Goal: Transaction & Acquisition: Purchase product/service

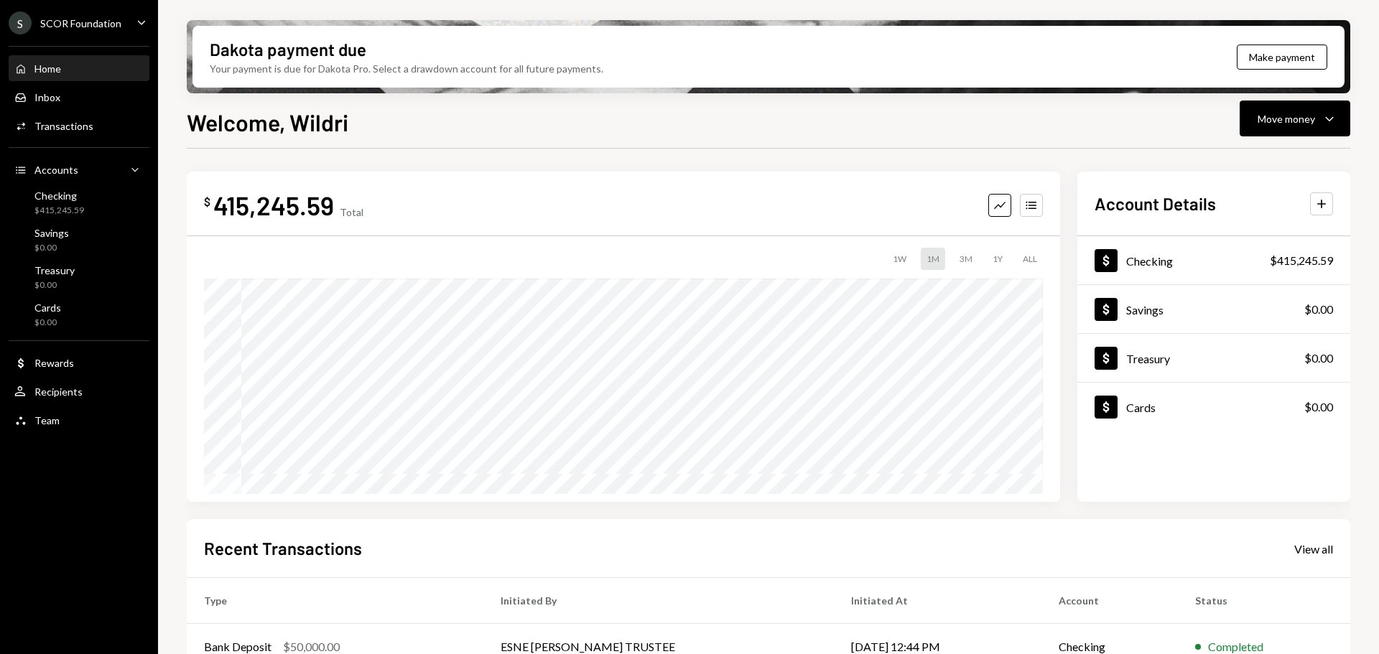
click at [140, 21] on icon "Caret Down" at bounding box center [142, 22] width 16 height 16
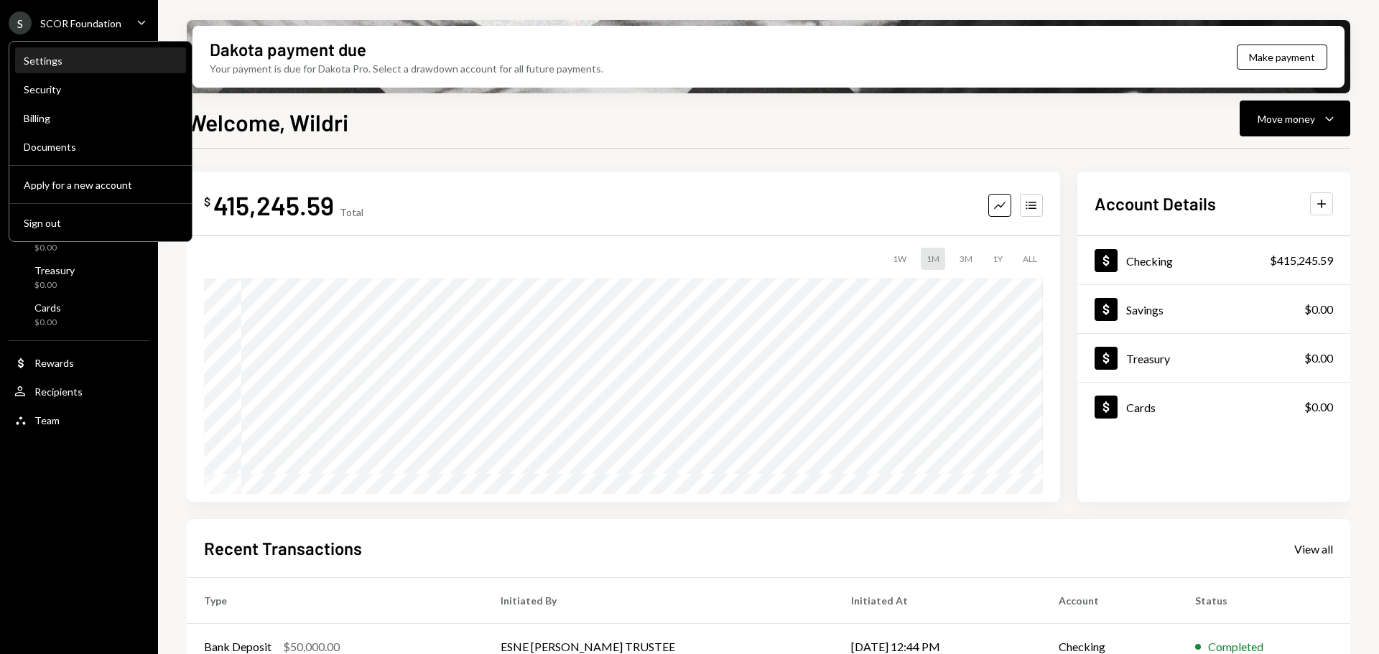
click at [58, 67] on div "Settings" at bounding box center [101, 61] width 154 height 24
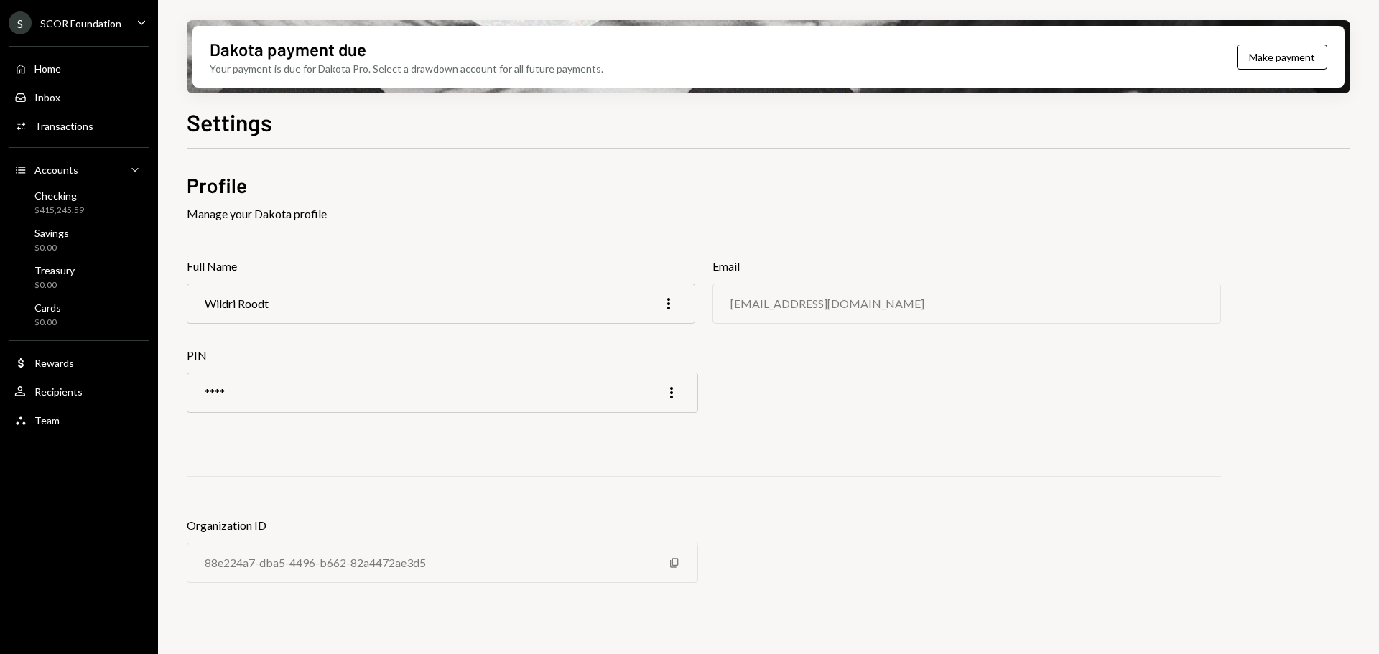
click at [139, 24] on icon "Caret Down" at bounding box center [142, 22] width 16 height 16
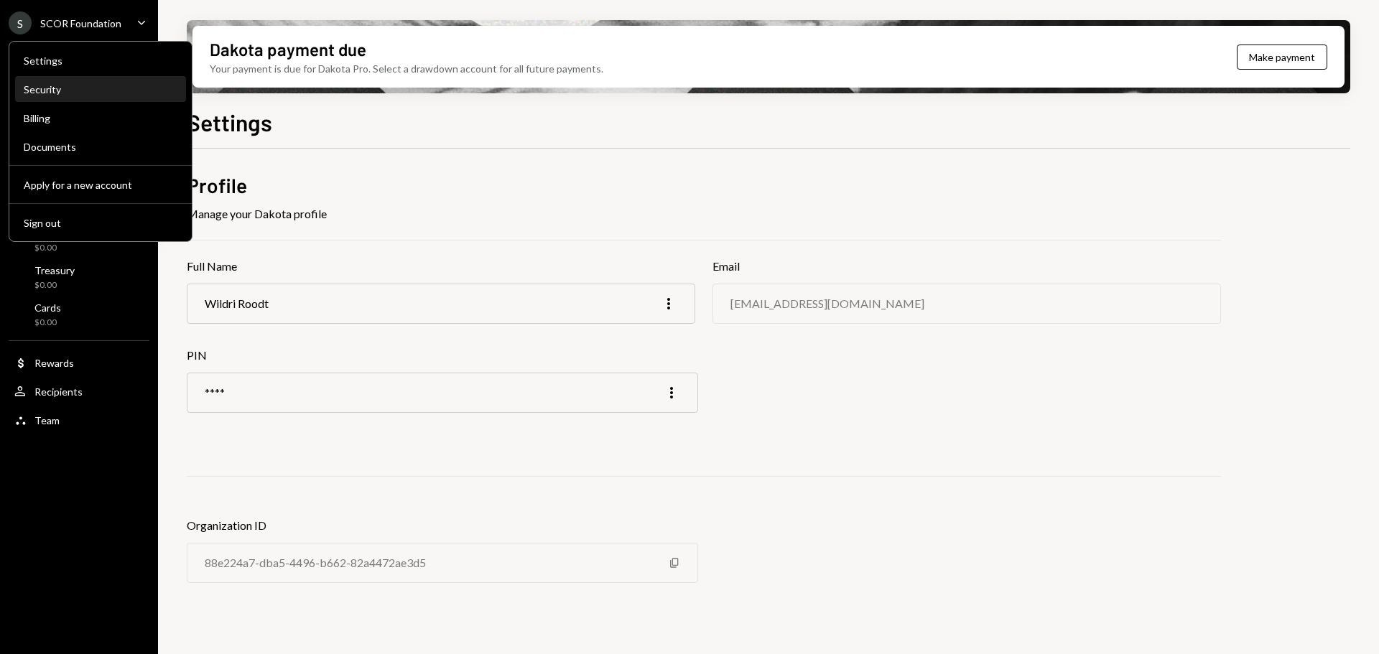
click at [51, 92] on div "Security" at bounding box center [101, 89] width 154 height 12
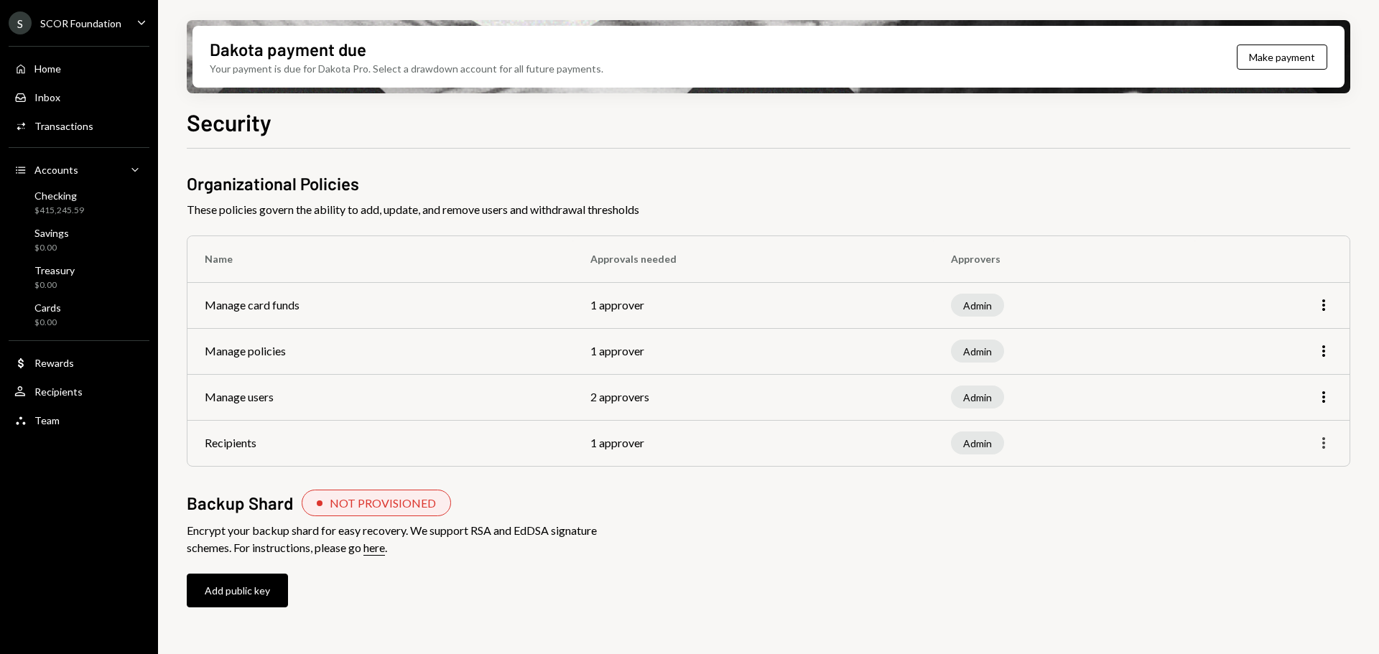
click at [1318, 445] on icon "More" at bounding box center [1323, 442] width 17 height 17
click at [1298, 467] on div "Edit" at bounding box center [1290, 473] width 72 height 25
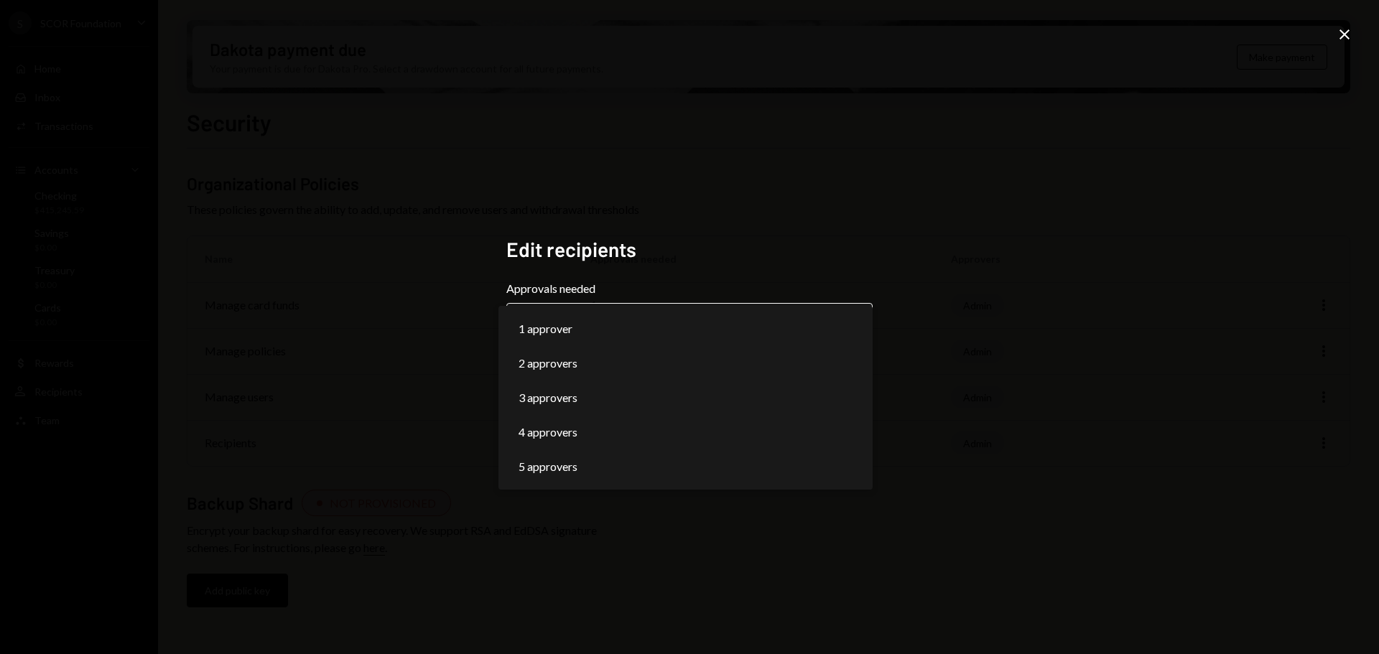
click at [663, 322] on body "**********" at bounding box center [689, 327] width 1379 height 654
select select "*"
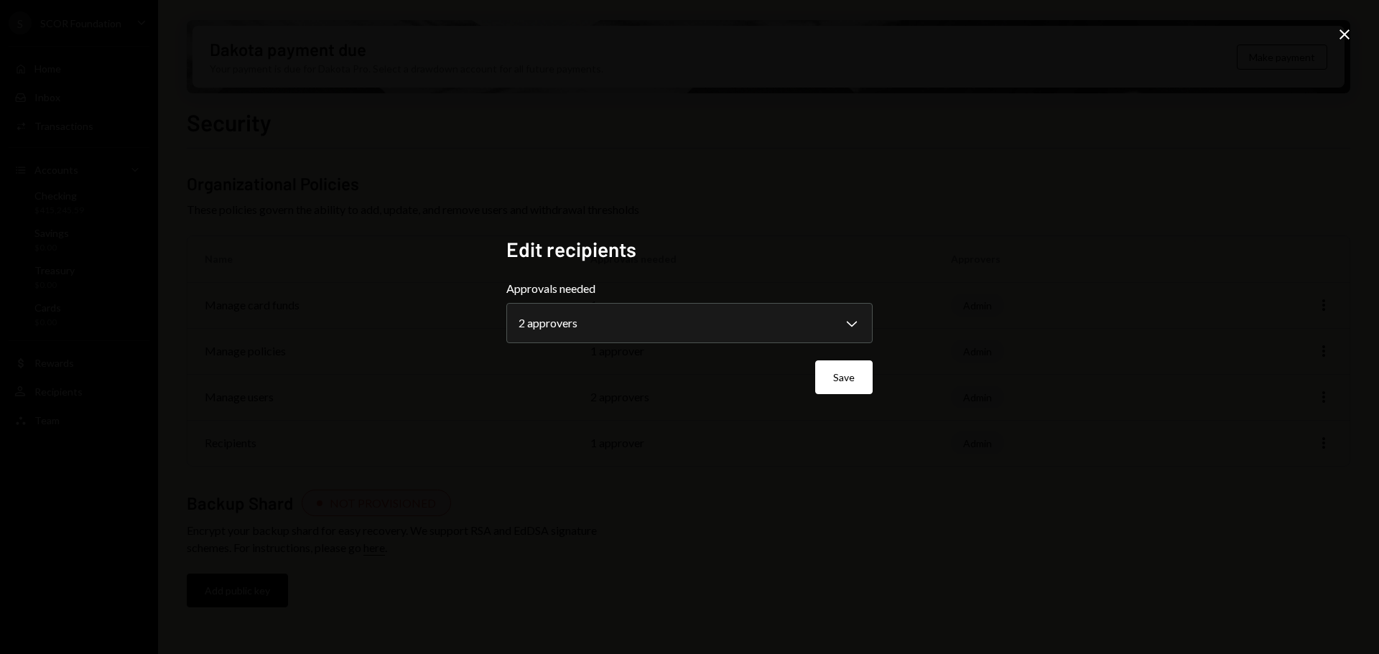
drag, startPoint x: 695, startPoint y: 225, endPoint x: 722, endPoint y: 248, distance: 35.7
click at [694, 226] on div "**********" at bounding box center [689, 327] width 401 height 215
click at [845, 376] on button "Save" at bounding box center [843, 377] width 57 height 34
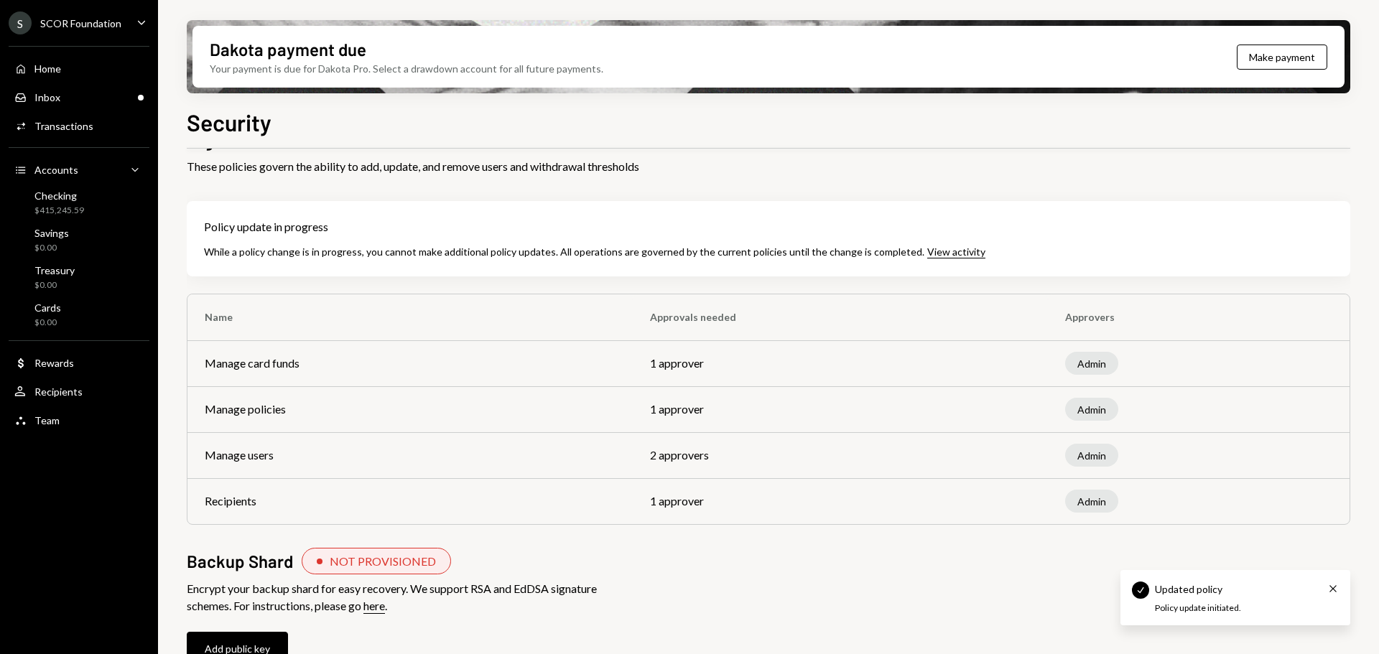
scroll to position [67, 0]
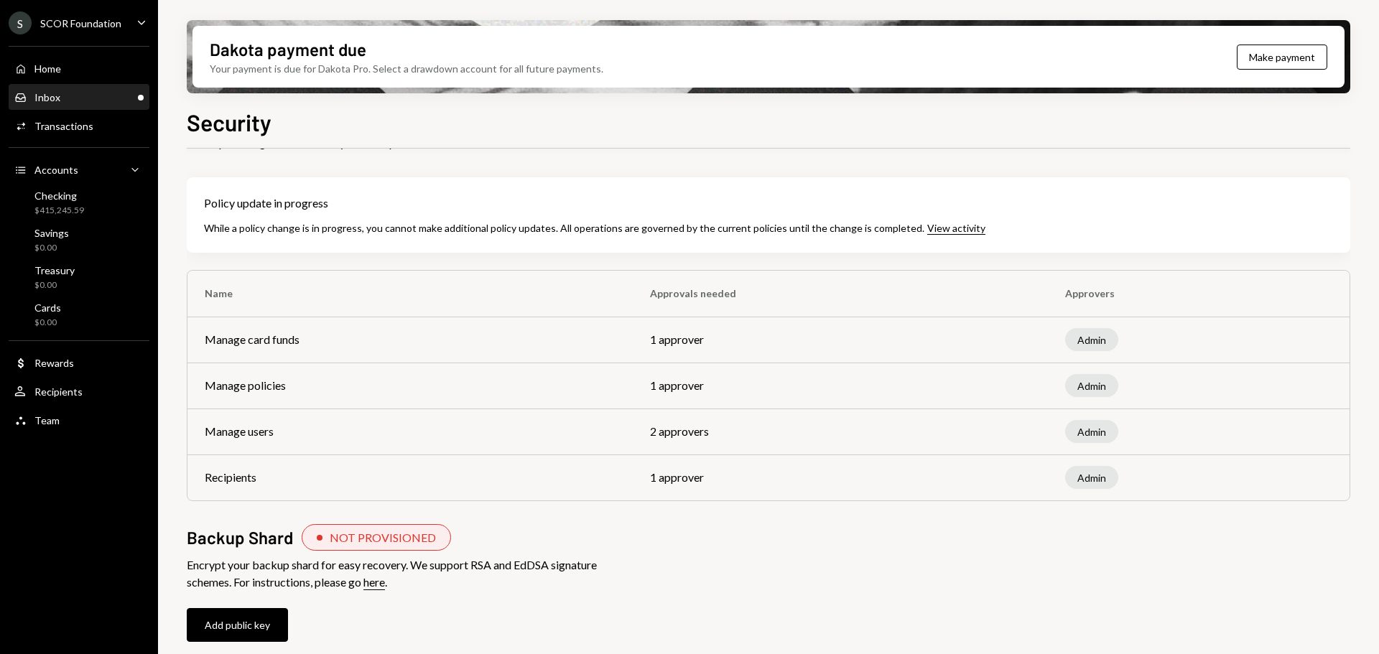
click at [85, 95] on div "Inbox Inbox" at bounding box center [78, 97] width 129 height 13
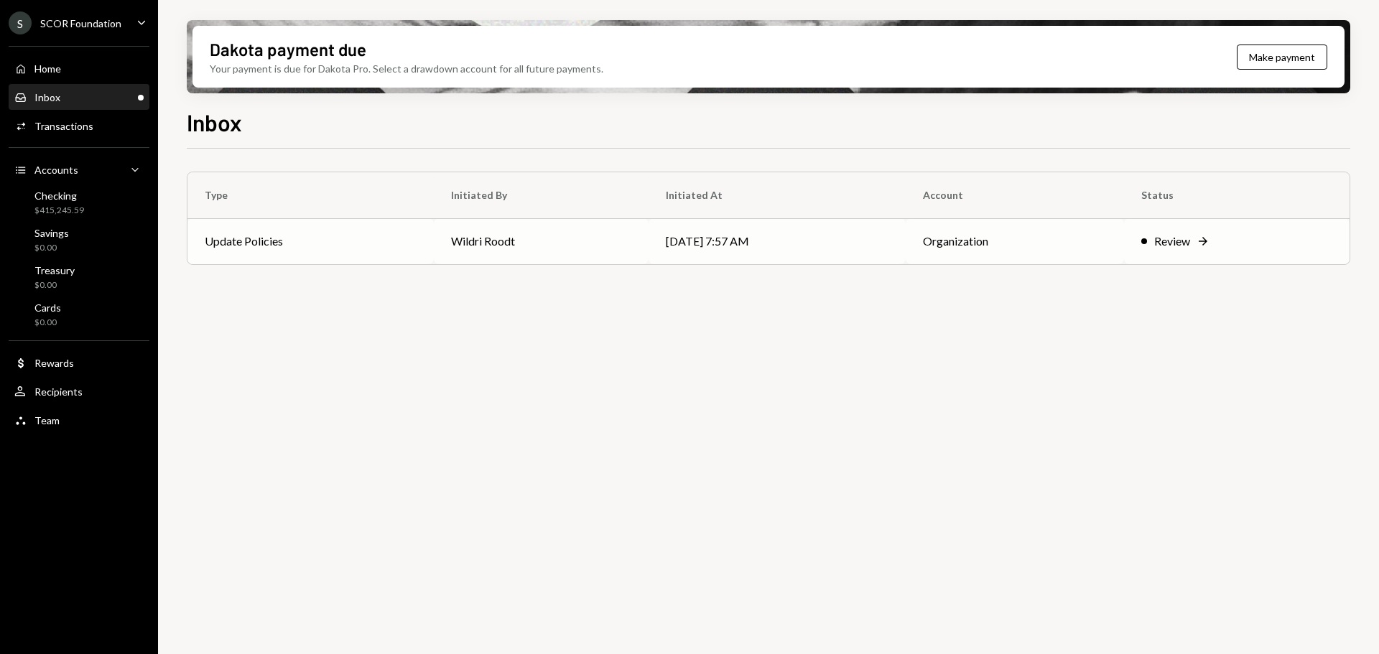
click at [398, 243] on td "Update Policies" at bounding box center [310, 241] width 246 height 46
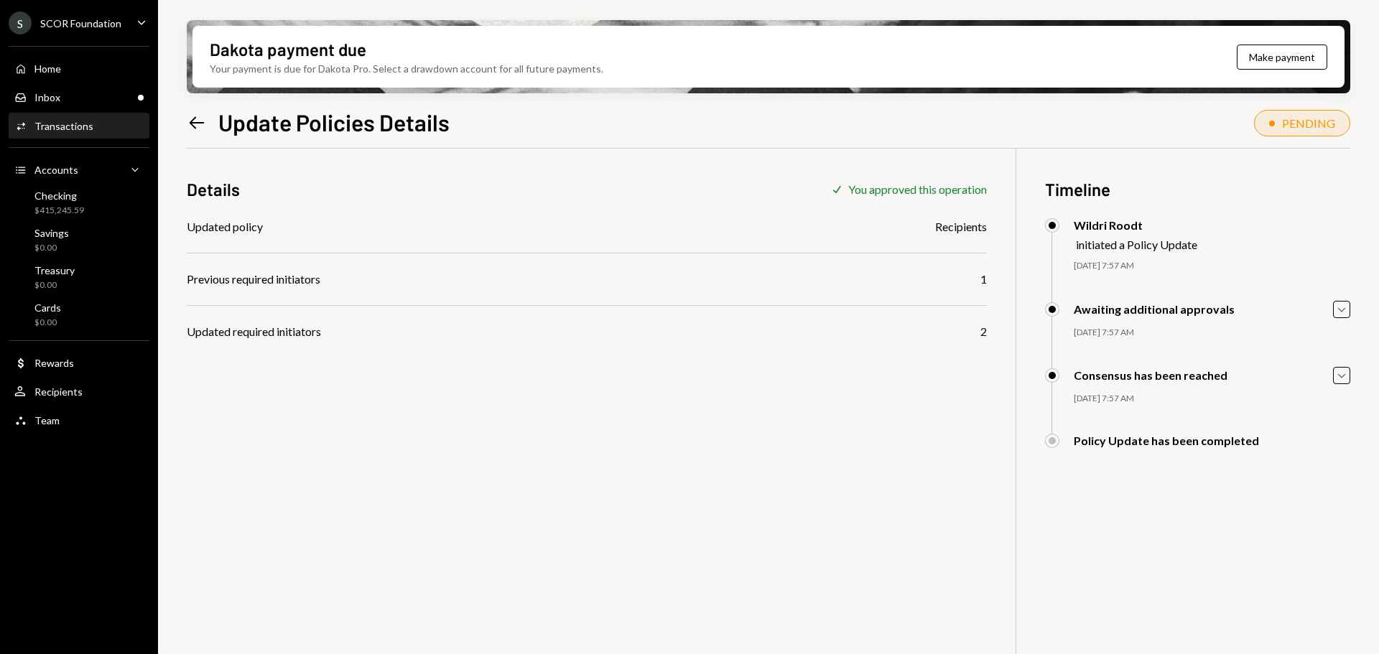
click at [197, 118] on icon "Left Arrow" at bounding box center [197, 123] width 20 height 20
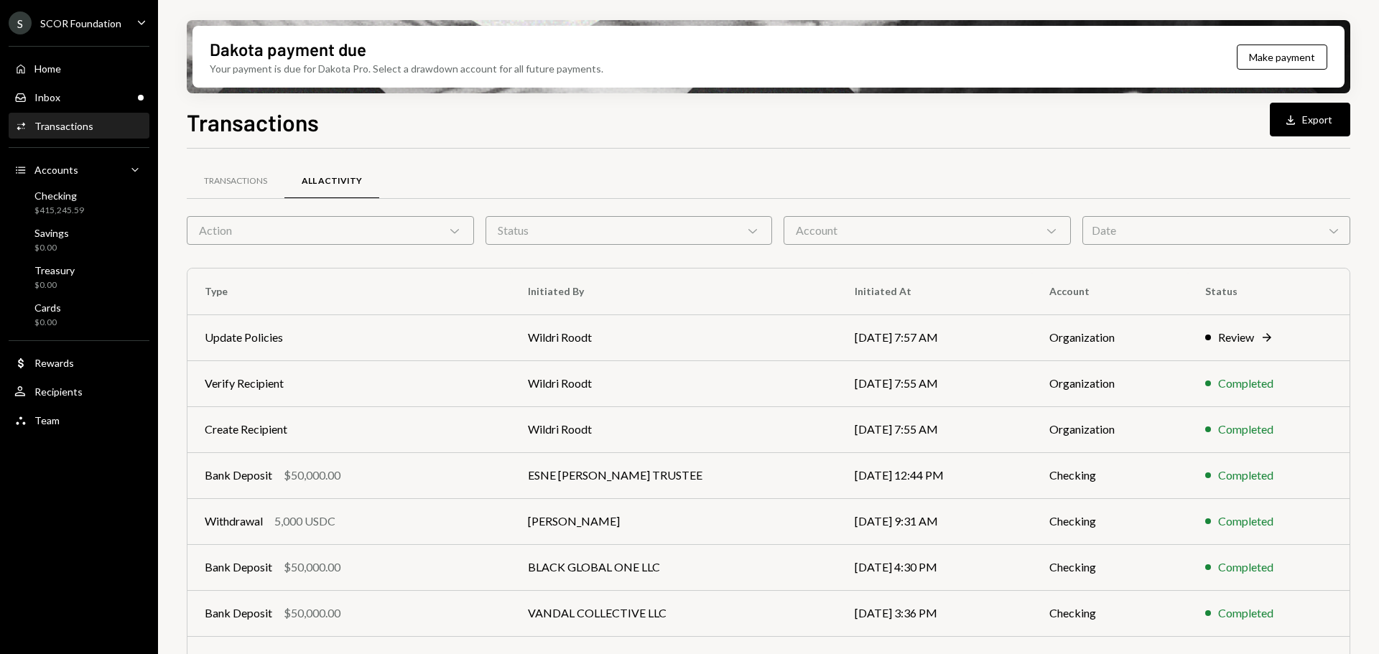
click at [101, 24] on div "SCOR Foundation" at bounding box center [80, 23] width 81 height 12
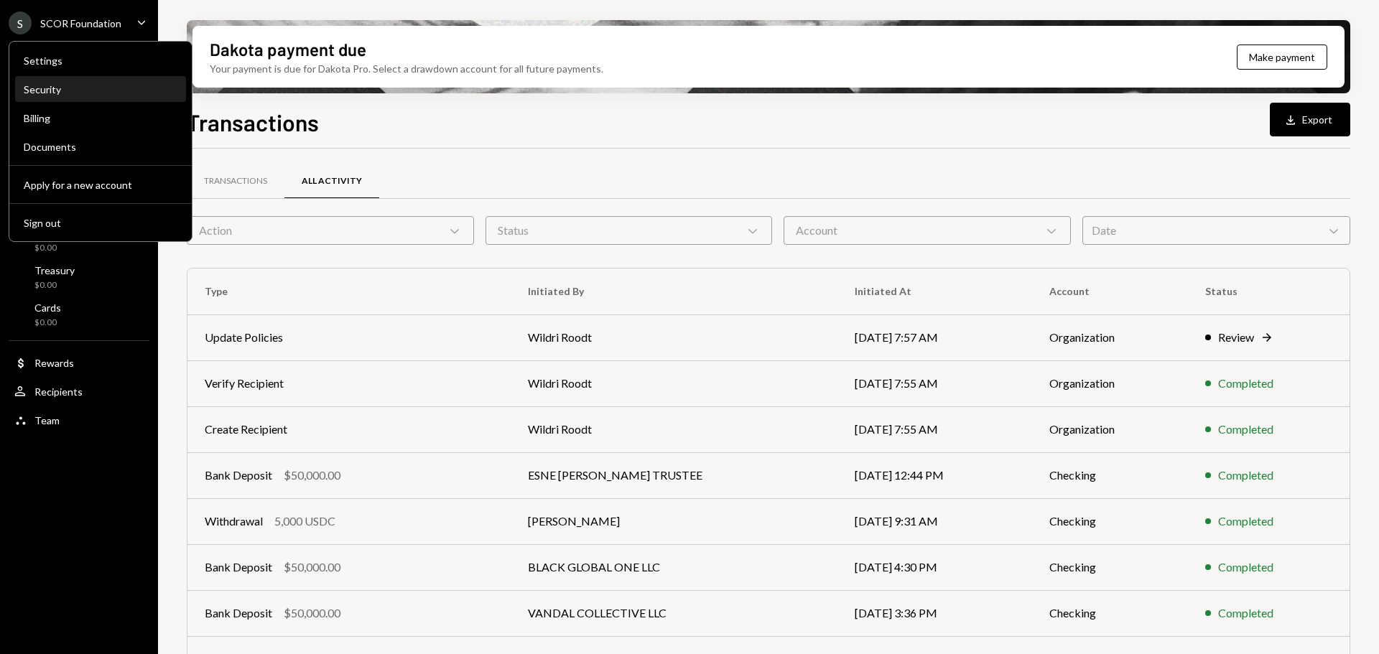
click at [57, 88] on div "Security" at bounding box center [101, 89] width 154 height 12
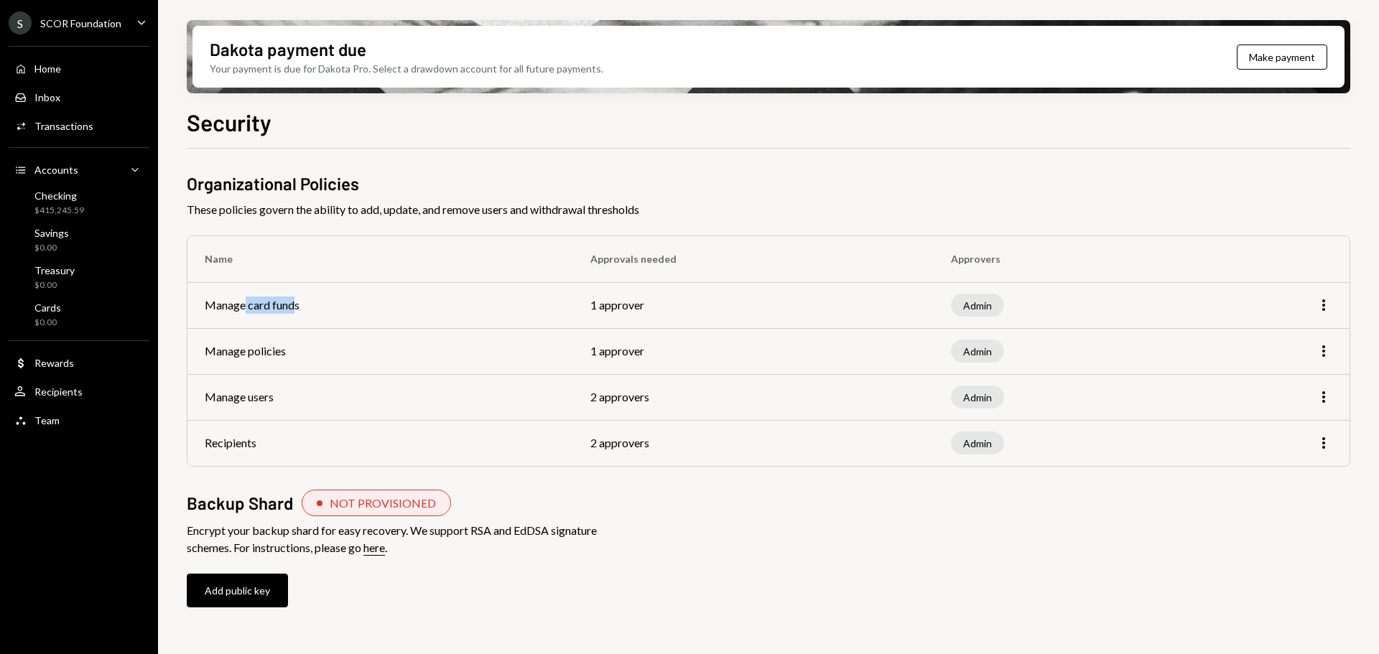
drag, startPoint x: 292, startPoint y: 307, endPoint x: 245, endPoint y: 307, distance: 47.4
click at [245, 307] on td "Manage card funds" at bounding box center [380, 305] width 386 height 46
drag, startPoint x: 266, startPoint y: 353, endPoint x: 237, endPoint y: 354, distance: 28.7
click at [235, 354] on td "Manage policies" at bounding box center [380, 351] width 386 height 46
drag, startPoint x: 257, startPoint y: 397, endPoint x: 234, endPoint y: 399, distance: 23.1
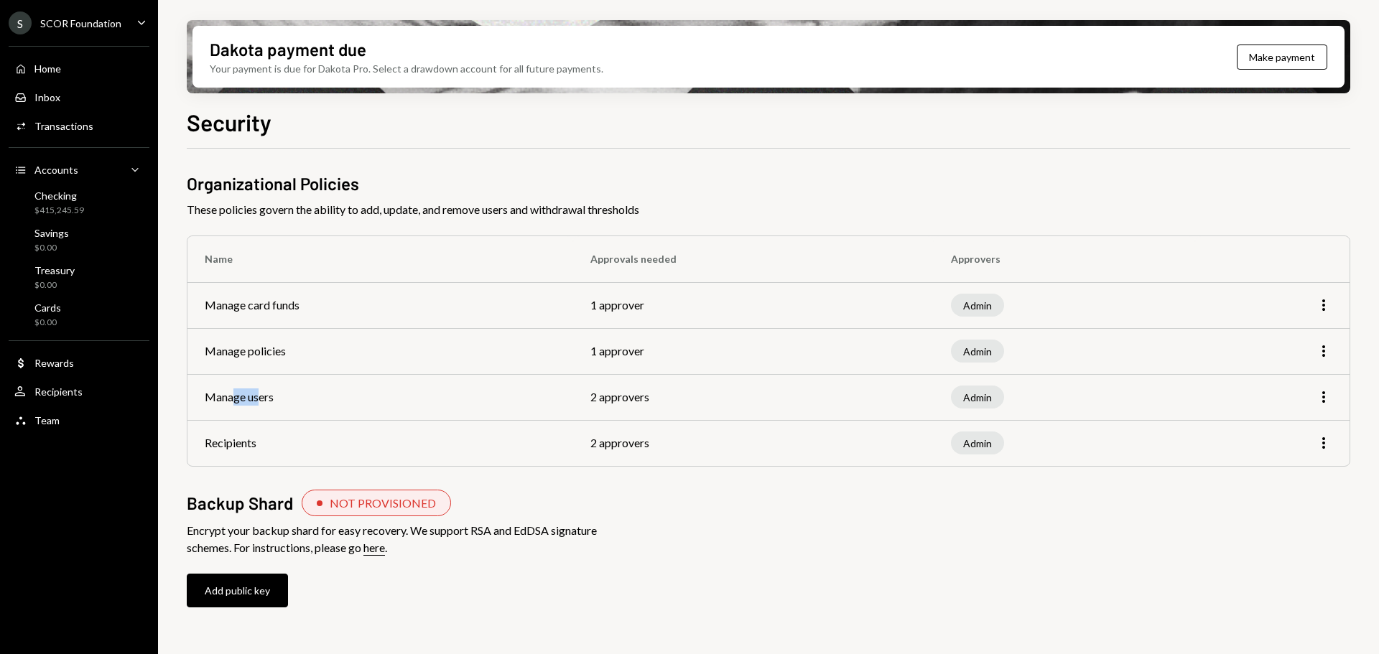
click at [234, 399] on td "Manage users" at bounding box center [380, 397] width 386 height 46
click at [70, 198] on div "Checking" at bounding box center [59, 196] width 50 height 12
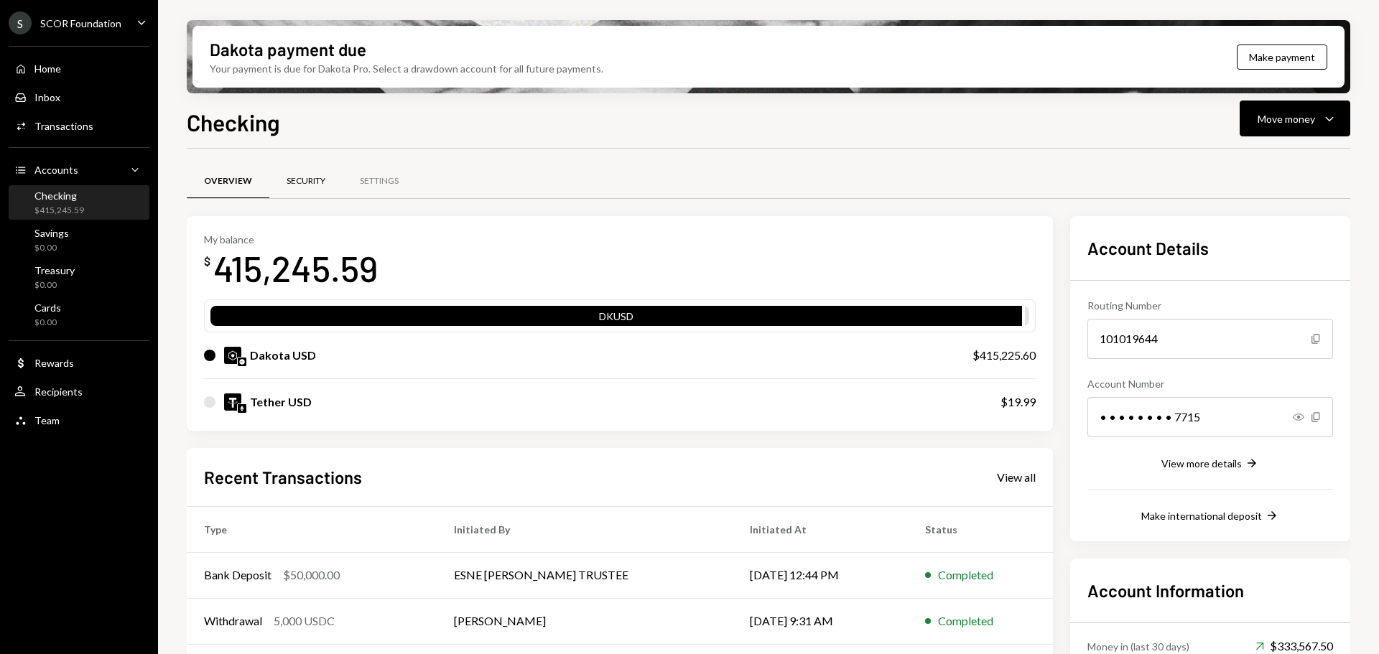
click at [304, 181] on div "Security" at bounding box center [305, 181] width 39 height 12
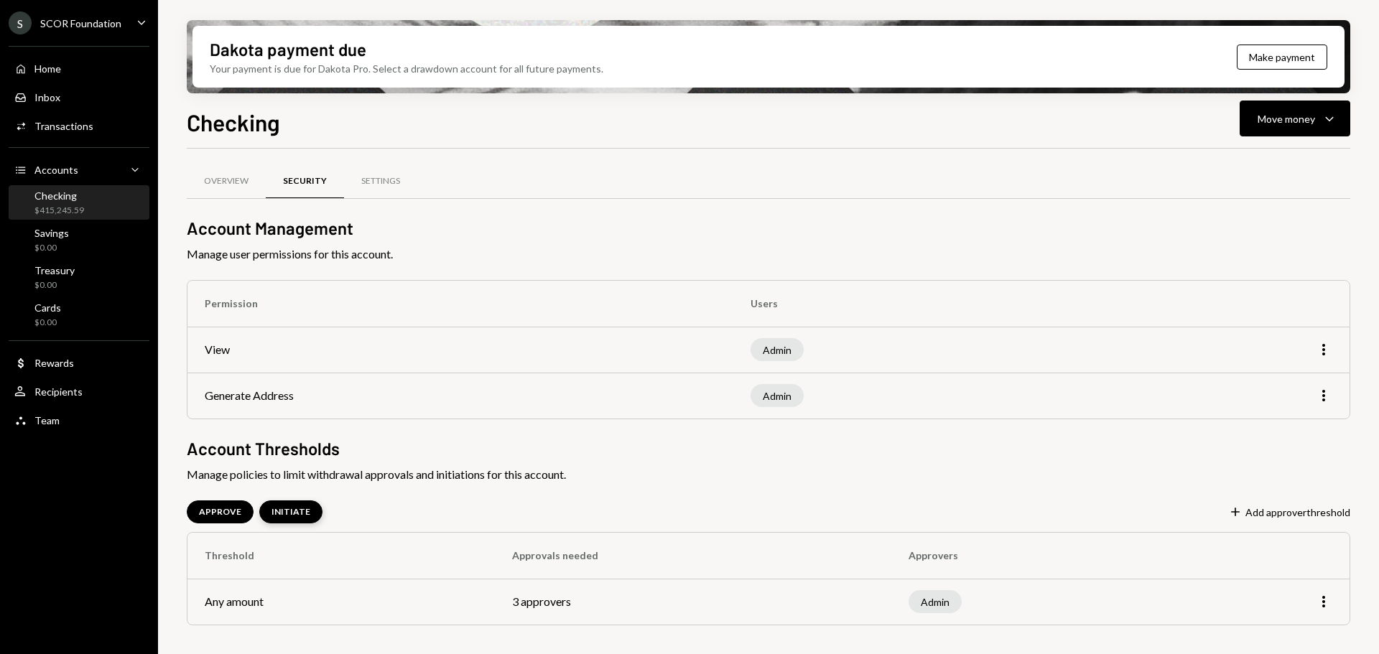
click at [280, 513] on div "INITIATE" at bounding box center [290, 512] width 39 height 12
click at [222, 508] on div "APPROVE" at bounding box center [220, 512] width 42 height 12
click at [78, 205] on div "$415,245.59" at bounding box center [59, 211] width 50 height 12
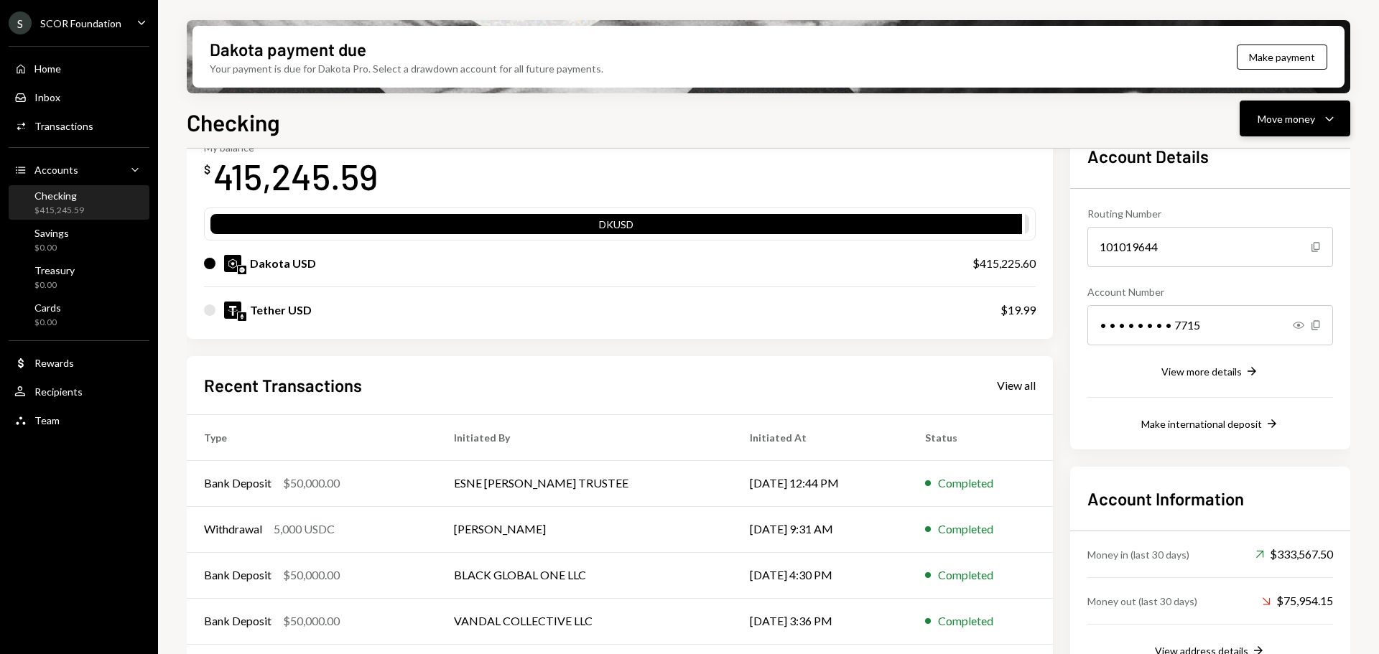
scroll to position [68, 0]
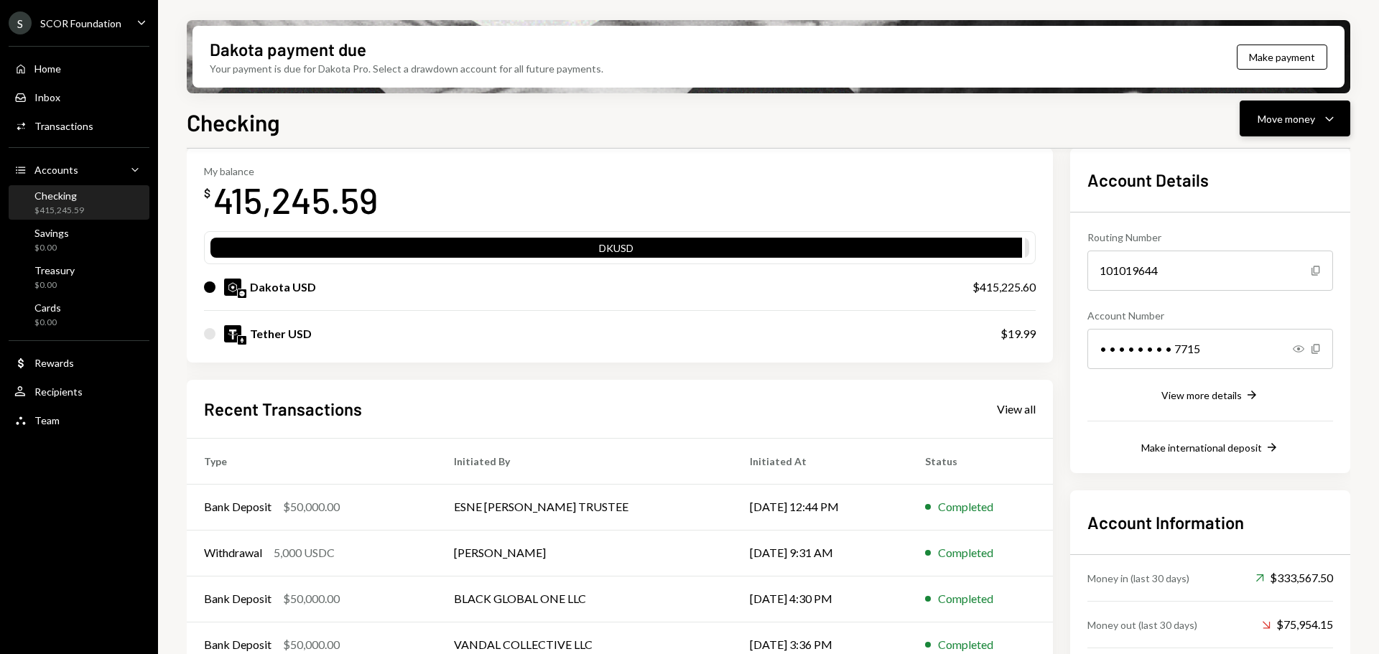
click at [1333, 118] on icon "Caret Down" at bounding box center [1328, 118] width 17 height 17
click at [1260, 159] on div "Send" at bounding box center [1283, 161] width 105 height 15
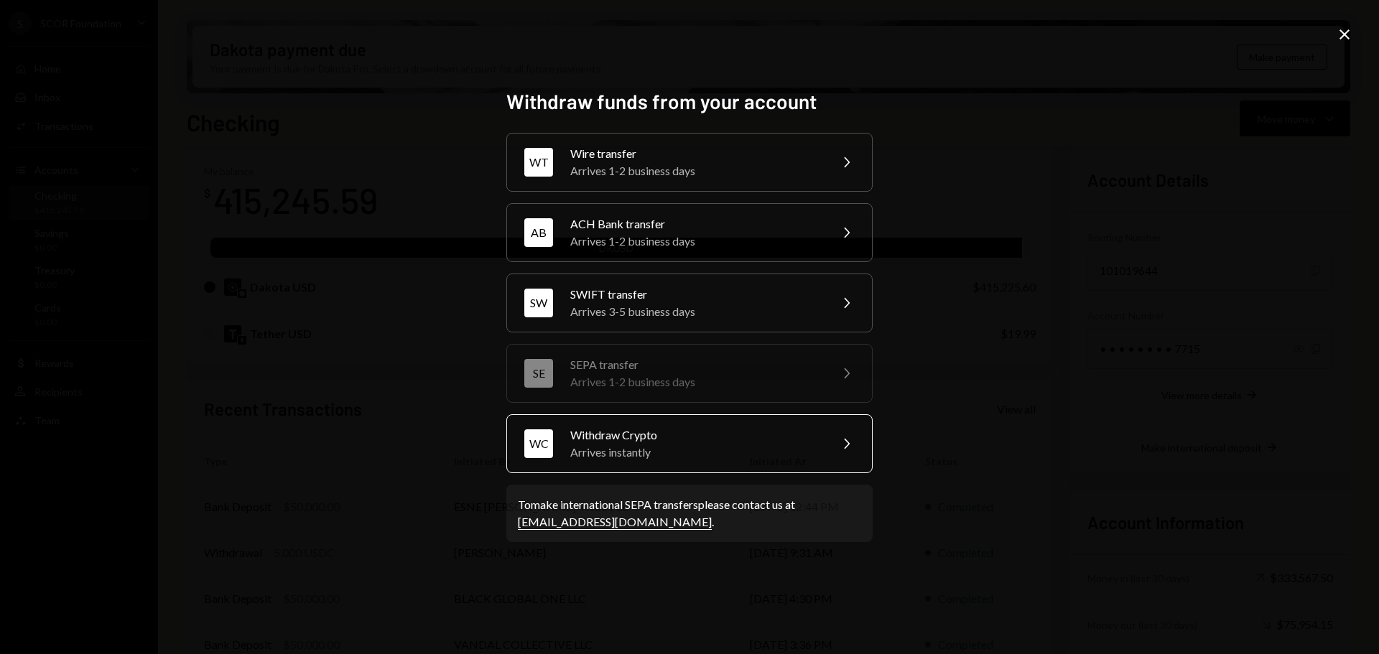
click at [662, 439] on div "Withdraw Crypto" at bounding box center [695, 434] width 250 height 17
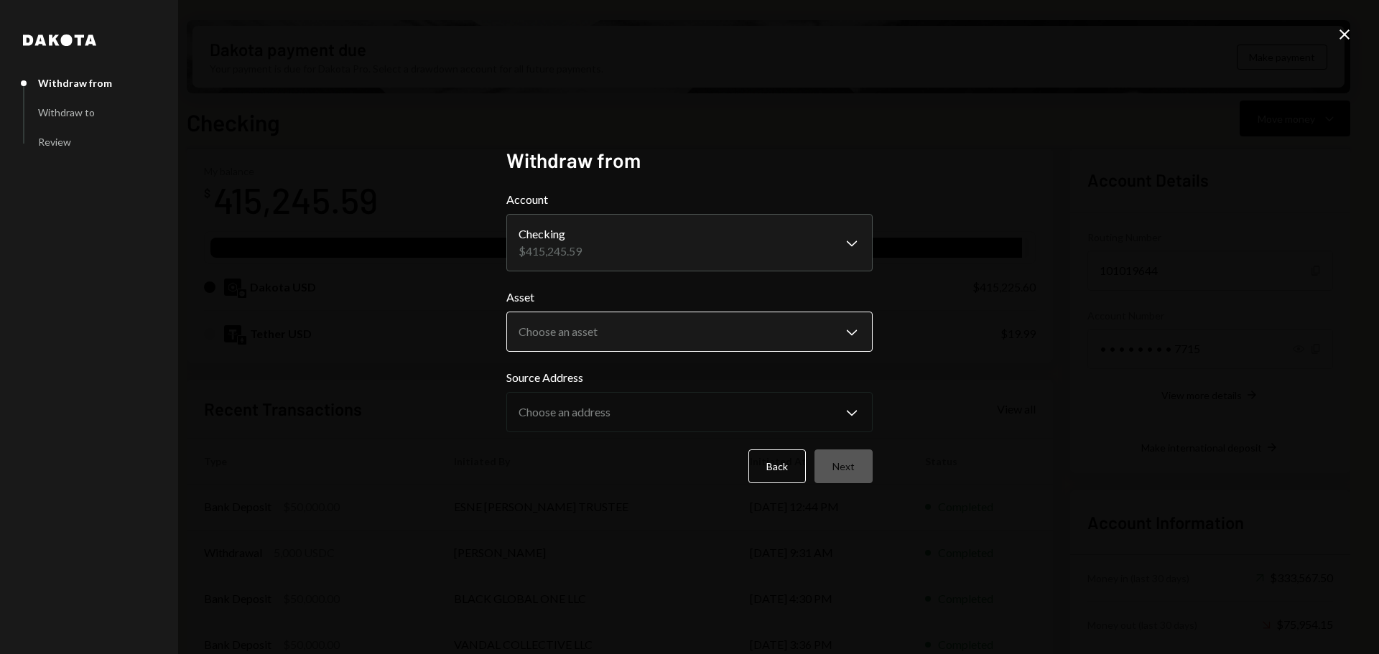
click at [585, 340] on body "S SCOR Foundation Caret Down Home Home Inbox Inbox Activities Transactions Acco…" at bounding box center [689, 327] width 1379 height 654
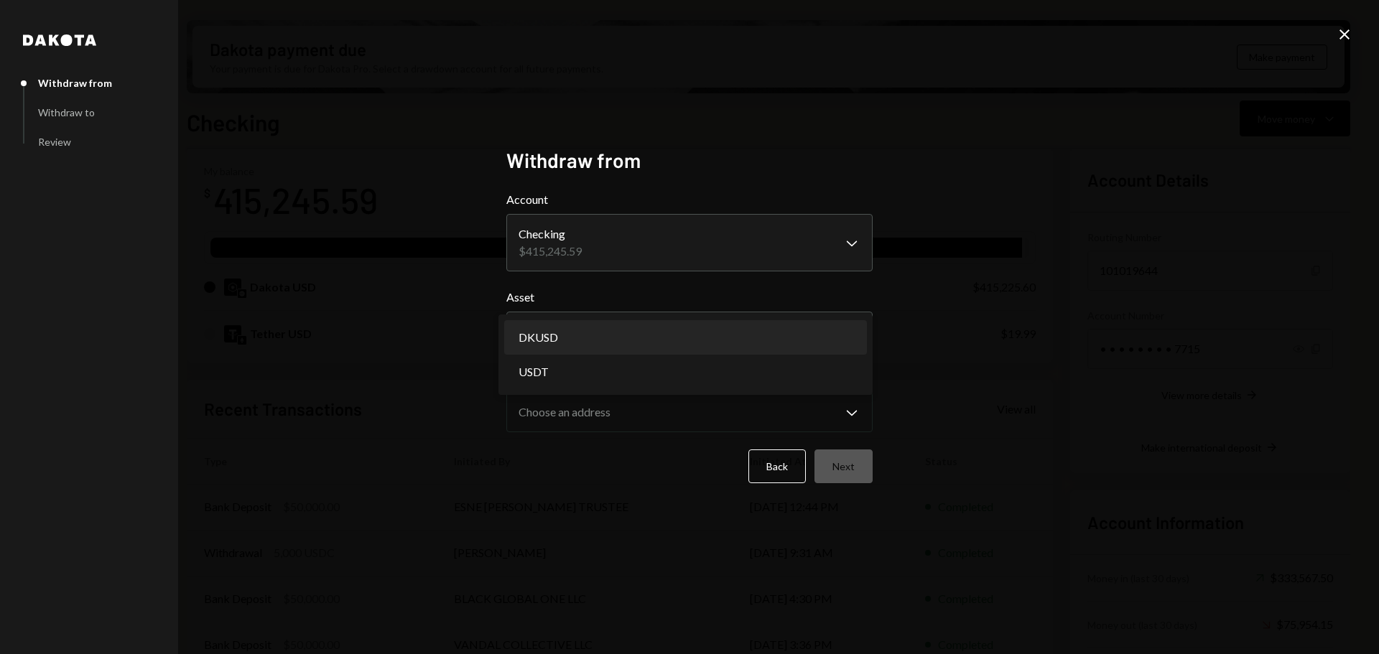
select select "*****"
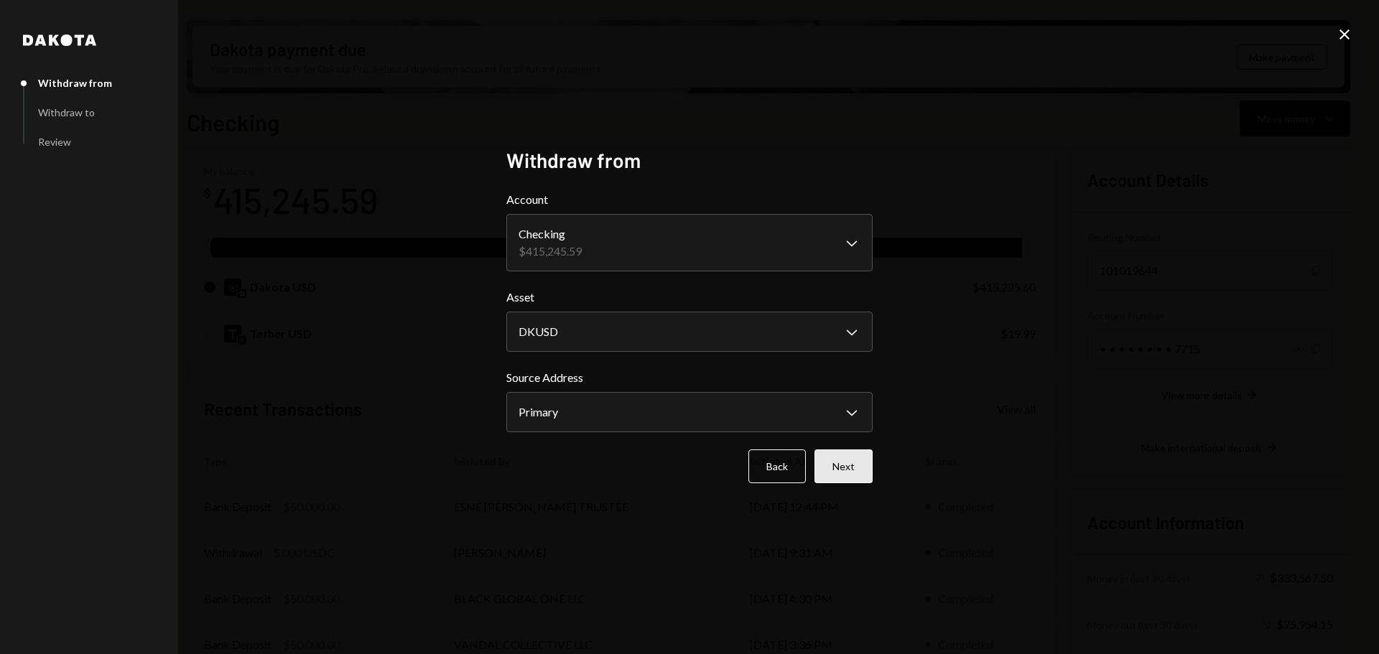
click at [835, 465] on button "Next" at bounding box center [843, 466] width 58 height 34
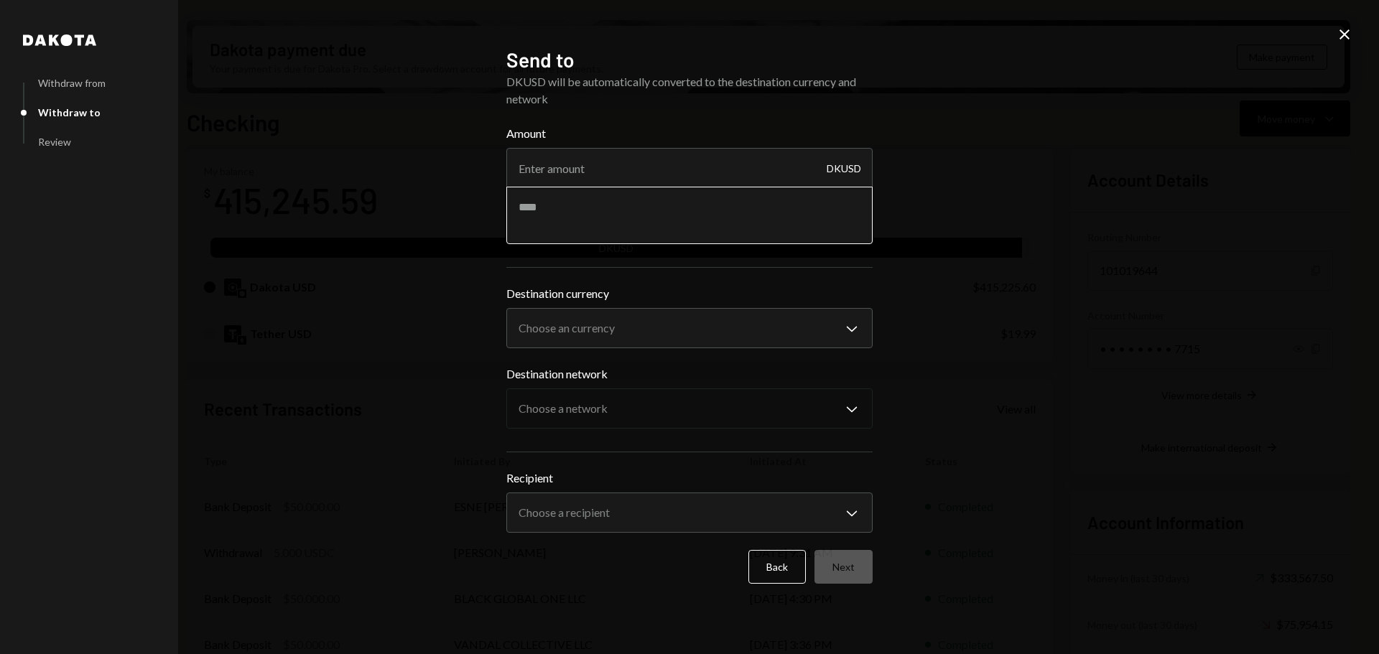
click at [597, 203] on textarea at bounding box center [689, 215] width 366 height 57
click at [628, 330] on body "S SCOR Foundation Caret Down Home Home Inbox Inbox Activities Transactions Acco…" at bounding box center [689, 327] width 1379 height 654
select select "****"
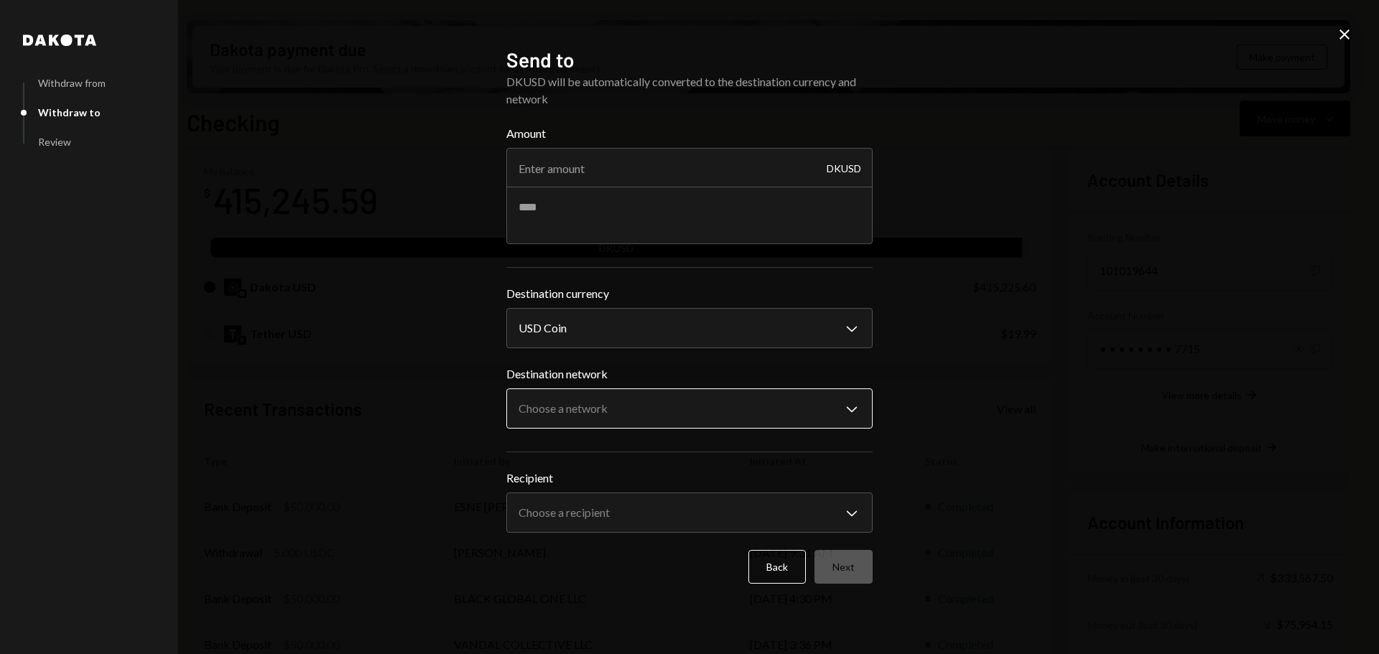
click at [599, 398] on body "S SCOR Foundation Caret Down Home Home Inbox Inbox Activities Transactions Acco…" at bounding box center [689, 327] width 1379 height 654
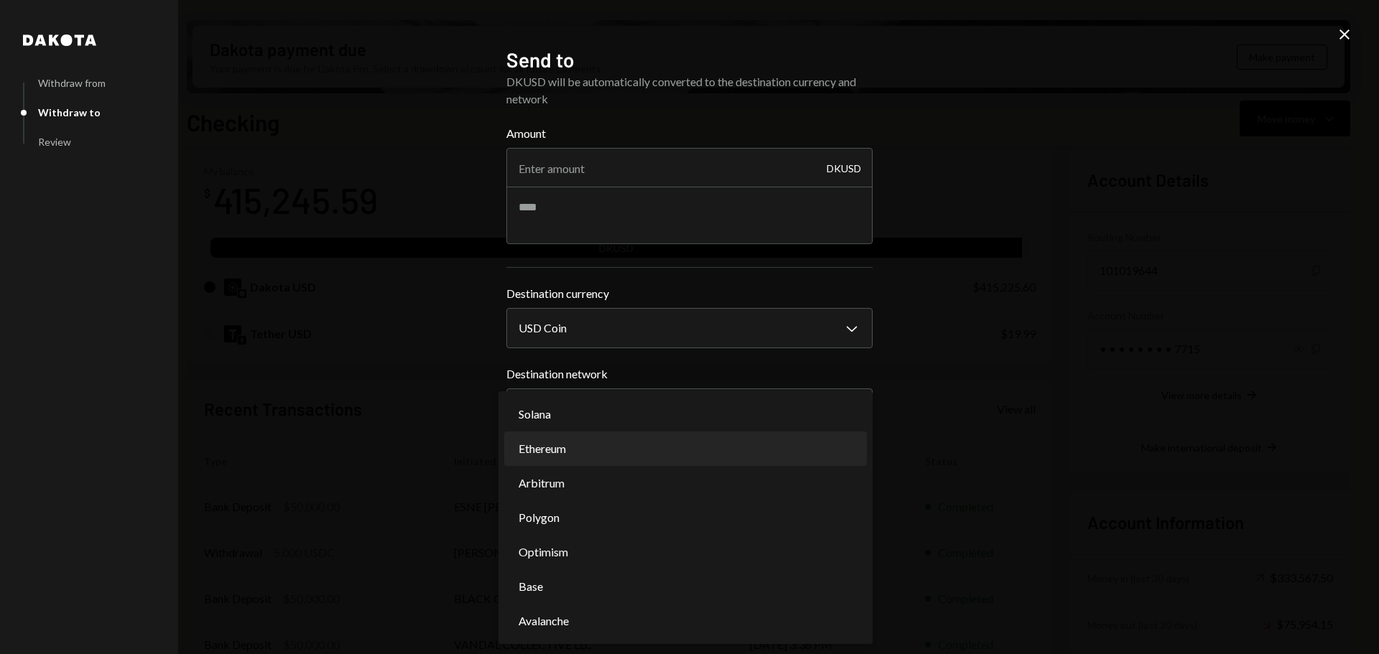
select select "**********"
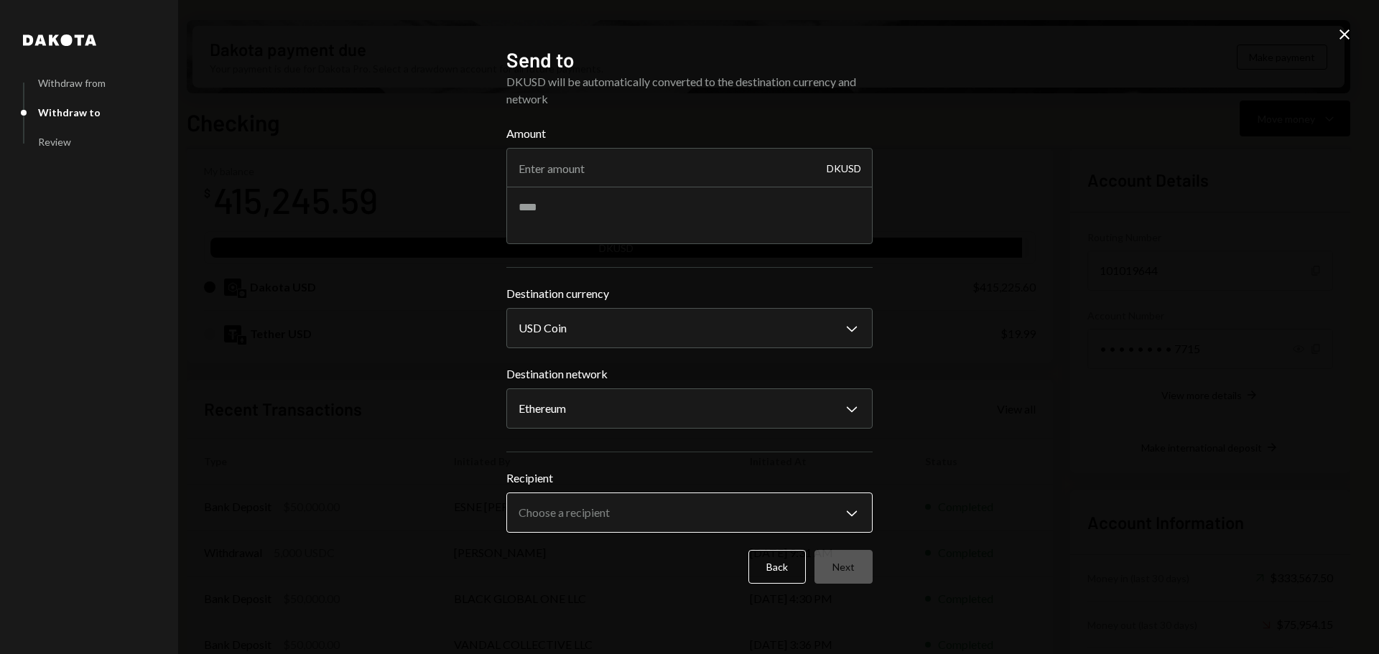
click at [562, 504] on body "S SCOR Foundation Caret Down Home Home Inbox Inbox Activities Transactions Acco…" at bounding box center [689, 327] width 1379 height 654
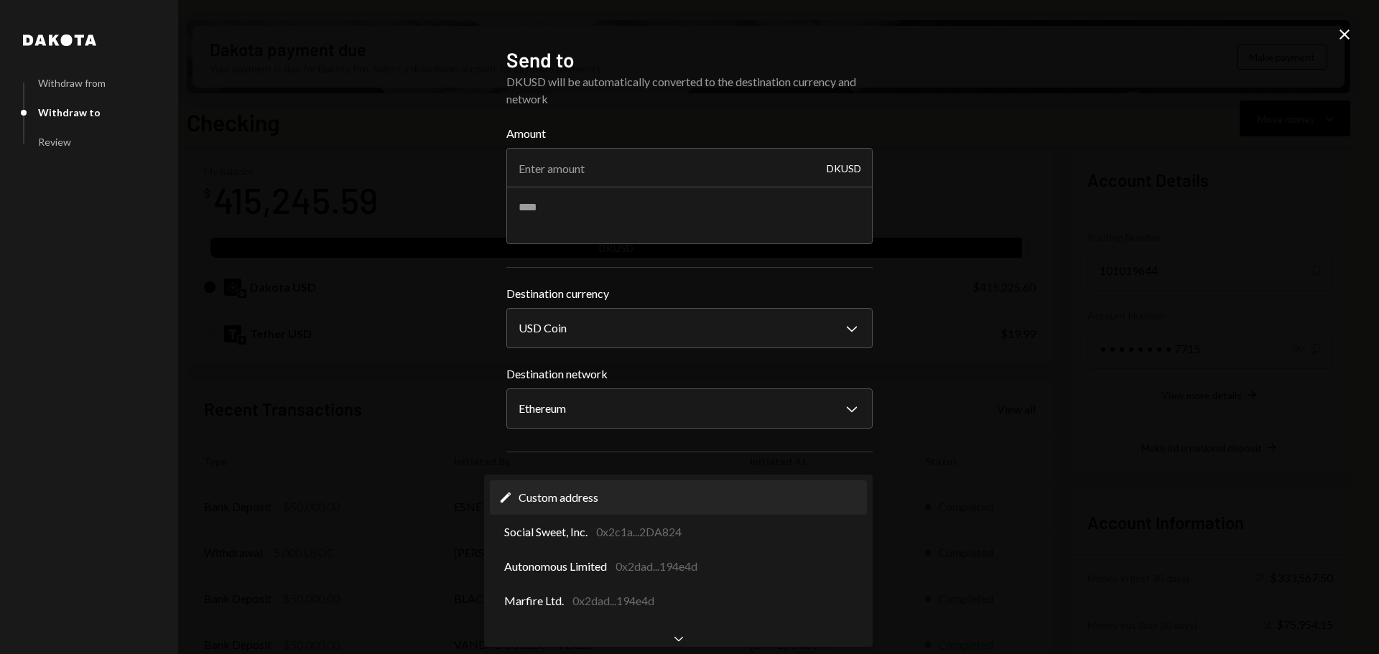
select select "**********"
click at [278, 476] on div "**********" at bounding box center [689, 327] width 1379 height 654
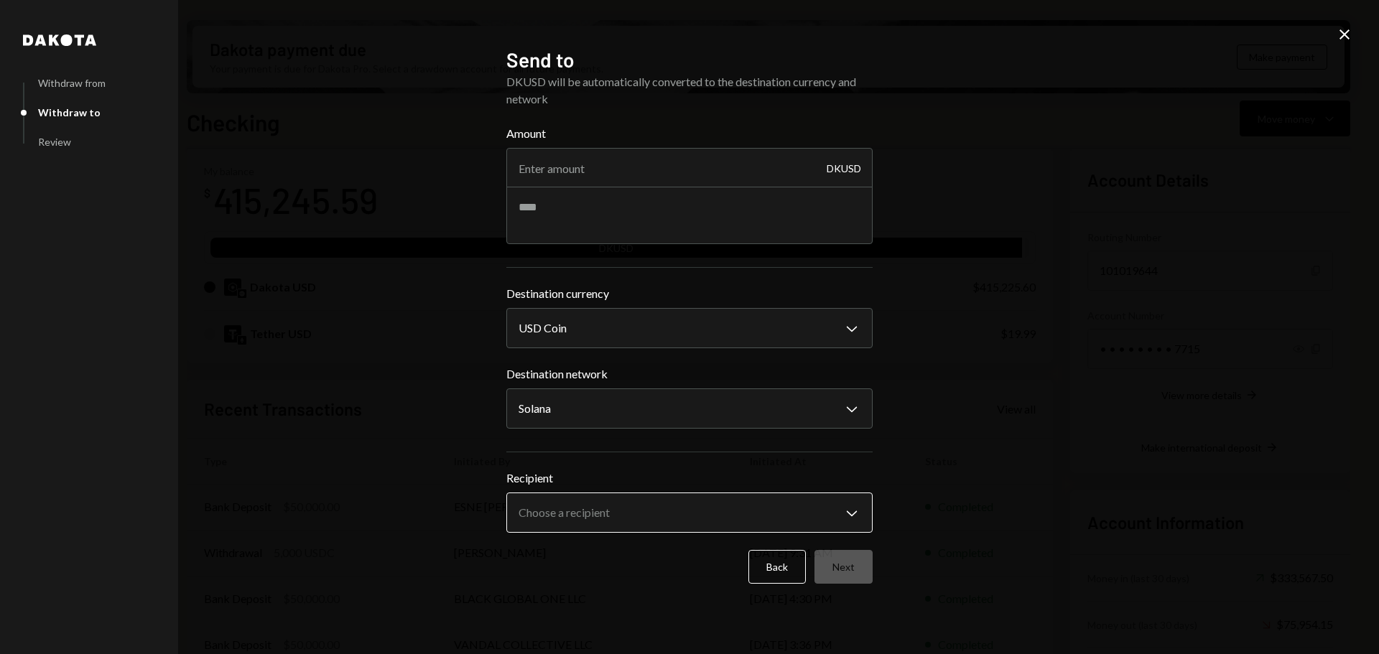
click at [644, 509] on body "S SCOR Foundation Caret Down Home Home Inbox Inbox Activities Transactions Acco…" at bounding box center [689, 327] width 1379 height 654
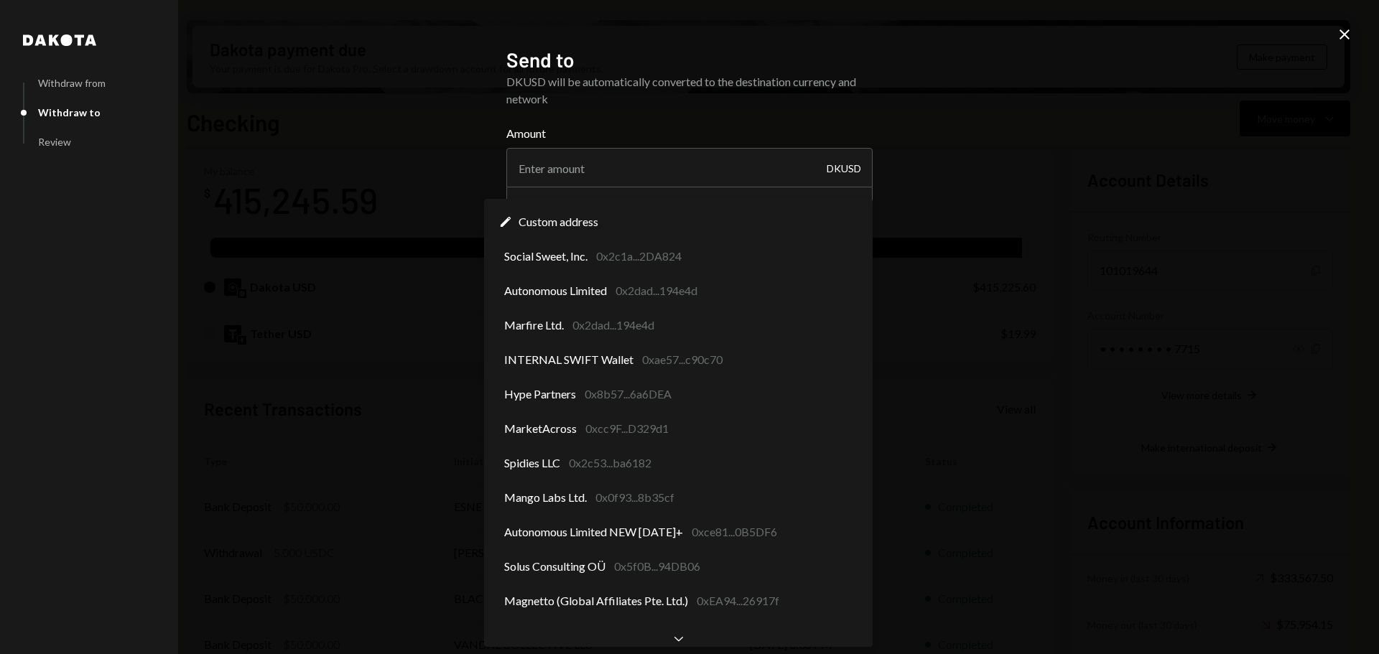
scroll to position [0, 0]
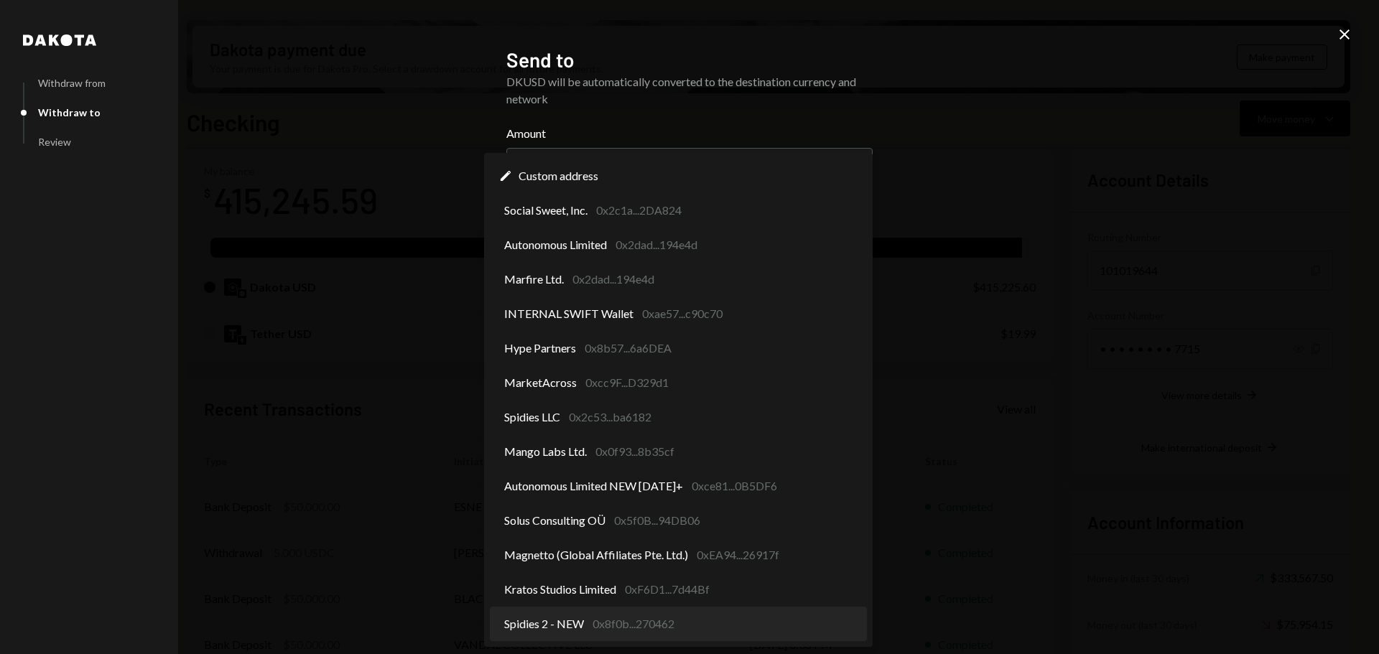
select select "**********"
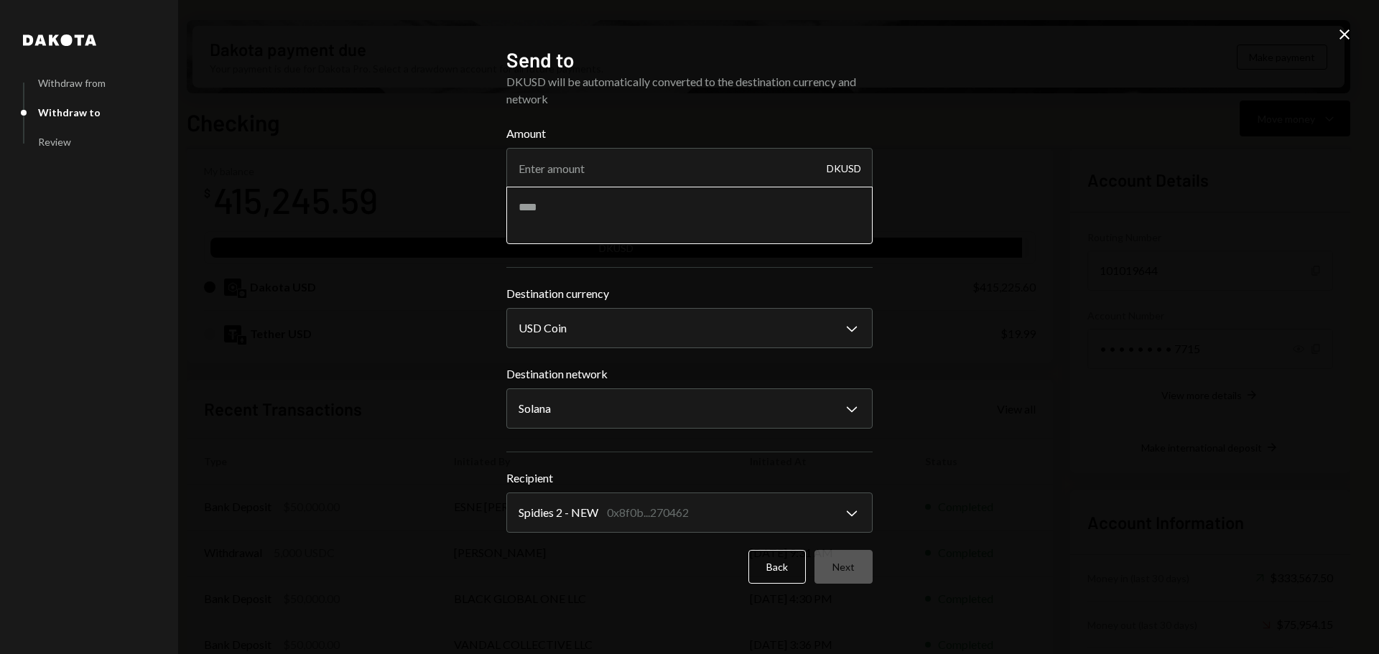
click at [558, 201] on textarea at bounding box center [689, 215] width 366 height 57
click at [575, 176] on input "Amount" at bounding box center [689, 168] width 366 height 40
click at [559, 215] on div "Amount 10 DKUSD" at bounding box center [689, 184] width 366 height 119
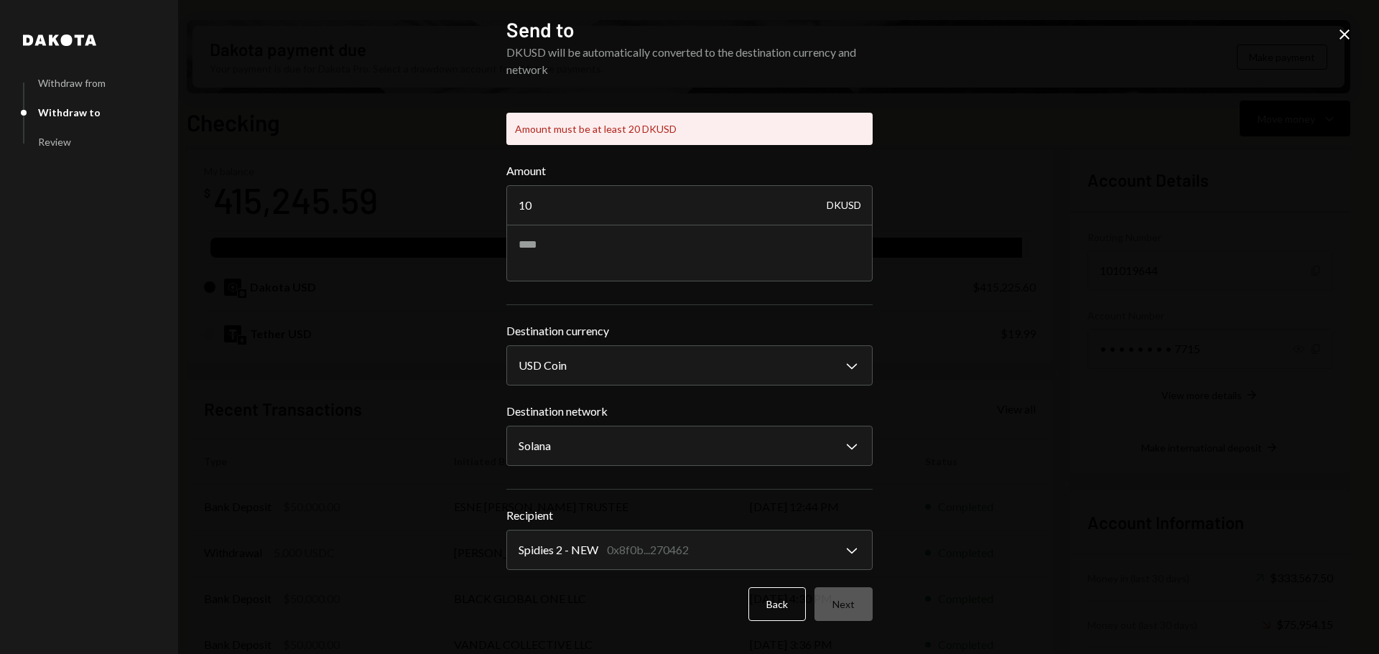
drag, startPoint x: 545, startPoint y: 205, endPoint x: 493, endPoint y: 205, distance: 51.7
click at [493, 205] on div "**********" at bounding box center [689, 327] width 401 height 654
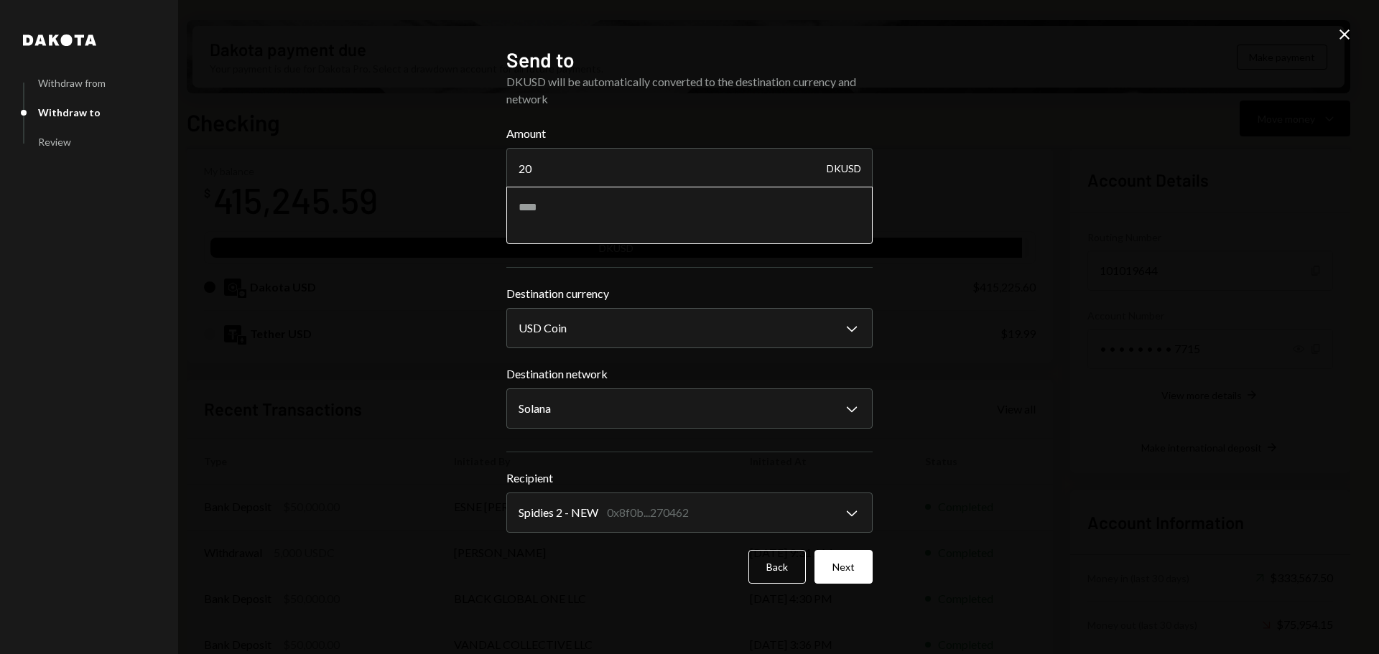
type input "20"
click at [590, 203] on textarea at bounding box center [689, 215] width 366 height 57
type textarea "**********"
click at [608, 405] on body "S SCOR Foundation Caret Down Home Home Inbox Inbox Activities Transactions Acco…" at bounding box center [689, 327] width 1379 height 654
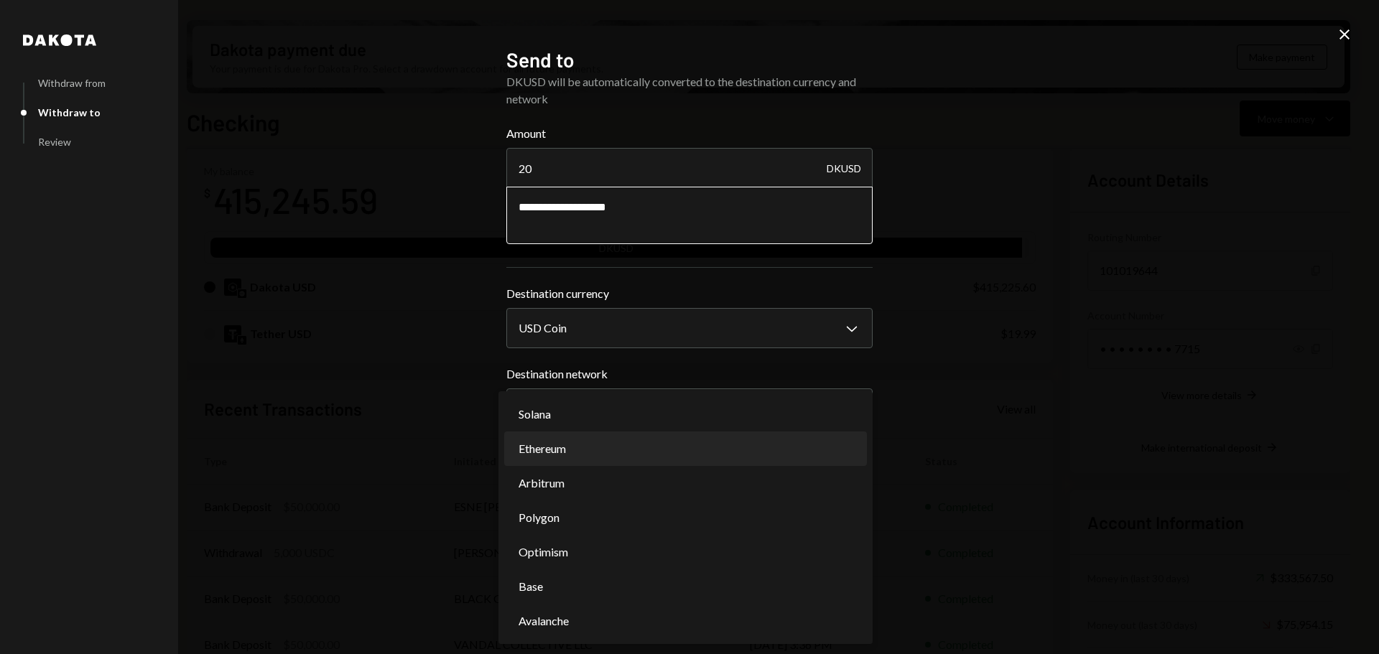
select select "**********"
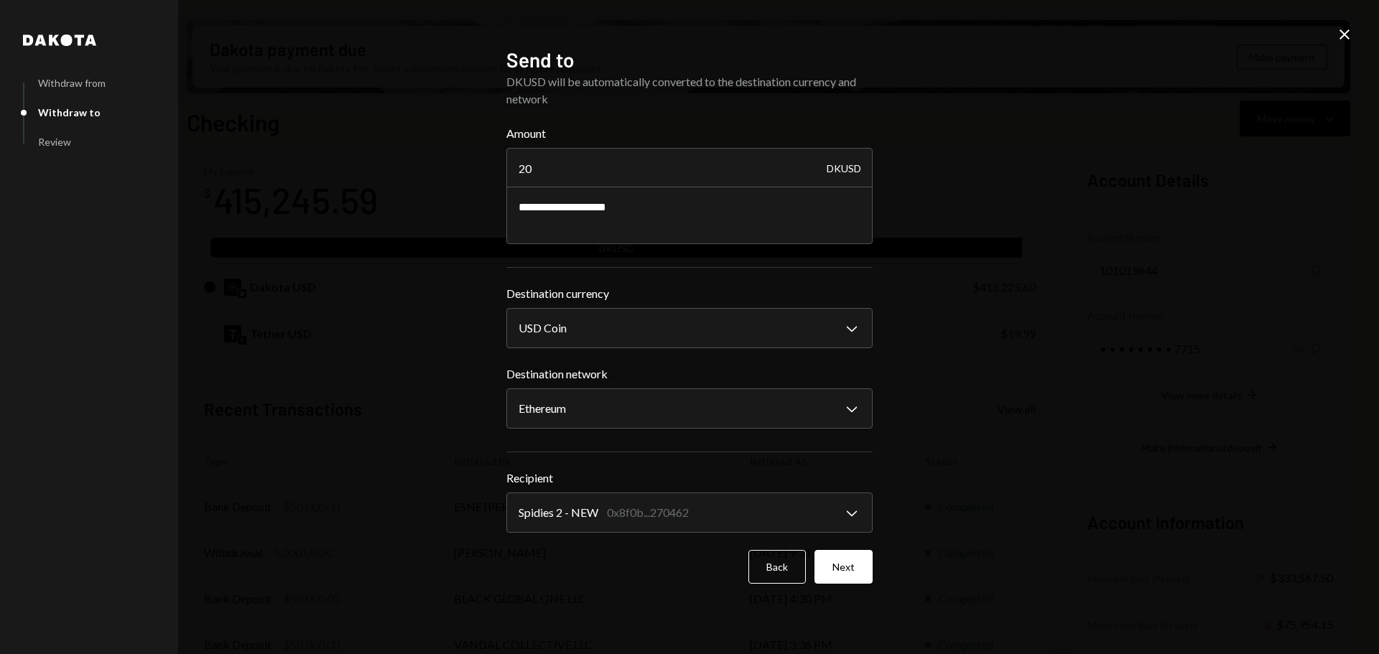
click at [297, 378] on div "**********" at bounding box center [689, 327] width 1379 height 654
click at [860, 568] on button "Next" at bounding box center [843, 567] width 58 height 34
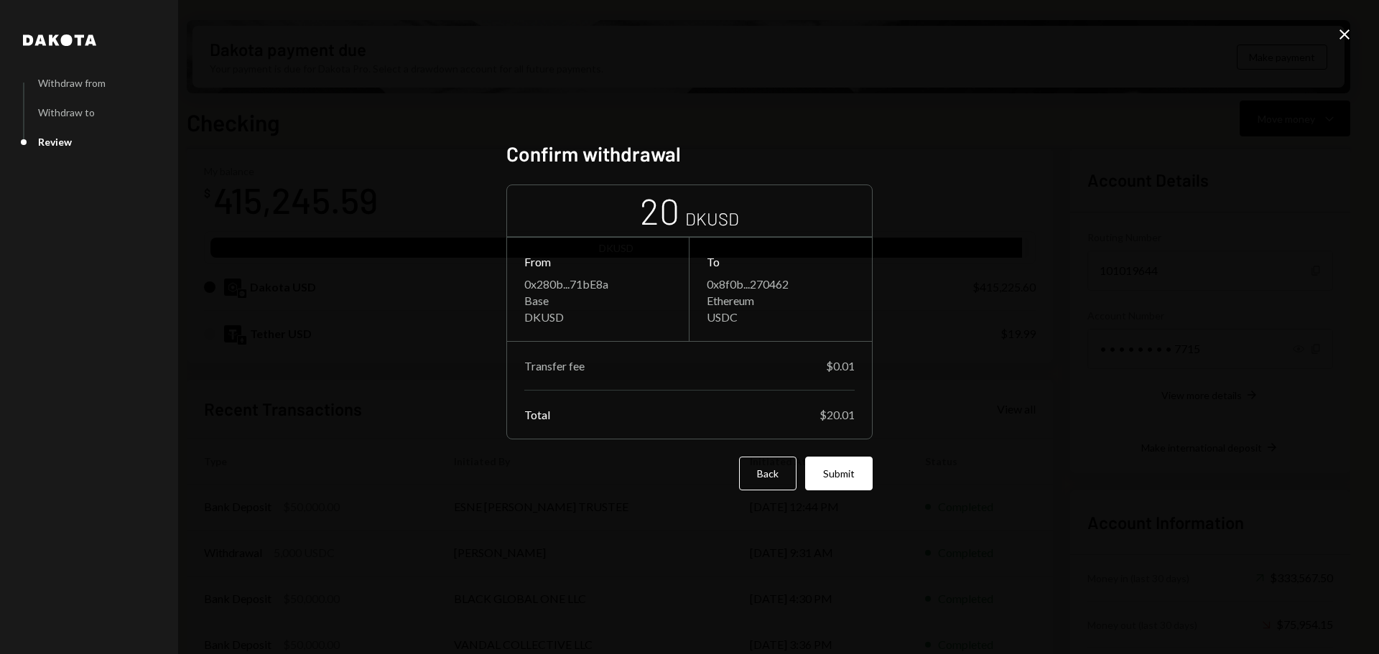
click at [678, 498] on div "Confirm withdrawal 20 DKUSD From 0x280b...71bE8a Base DKUSD To 0x8f0b...270462 …" at bounding box center [689, 327] width 366 height 372
click at [839, 474] on button "Submit" at bounding box center [838, 474] width 67 height 34
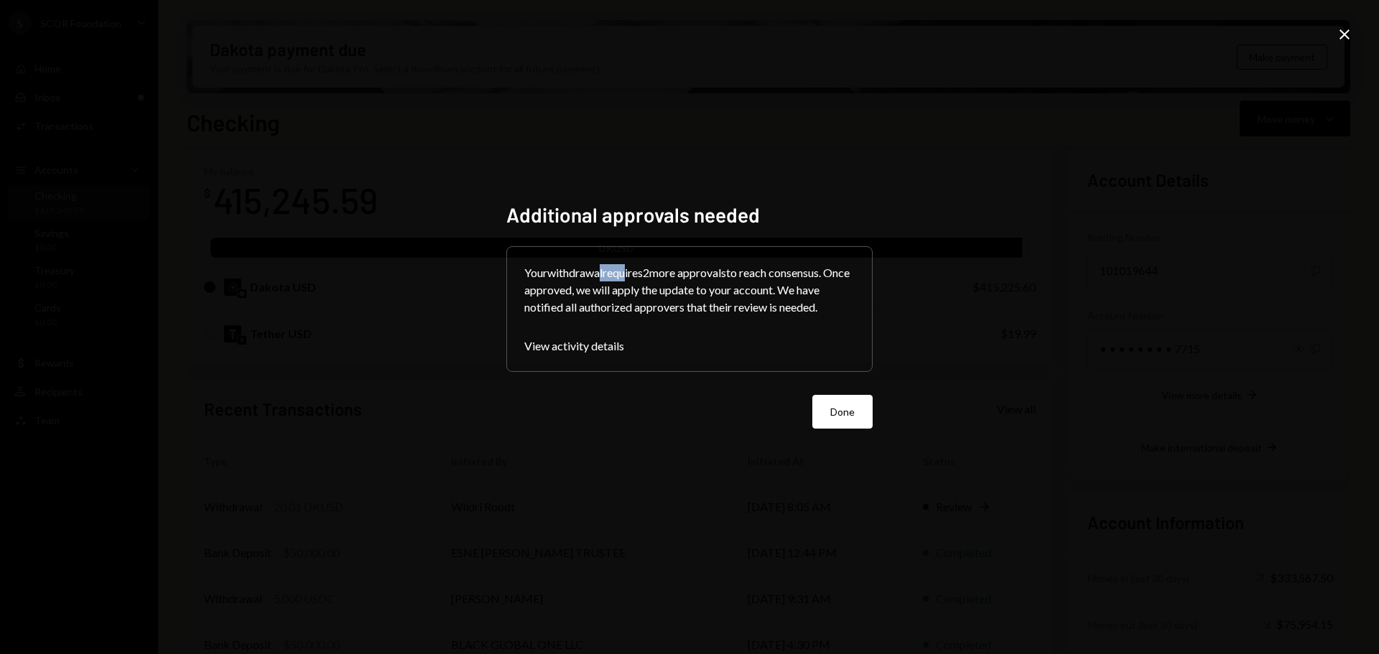
drag, startPoint x: 627, startPoint y: 274, endPoint x: 604, endPoint y: 275, distance: 23.0
click at [604, 275] on div "Your withdrawal requires 2 more approvals to reach consensus. Once approved, we…" at bounding box center [689, 290] width 330 height 52
drag, startPoint x: 702, startPoint y: 276, endPoint x: 688, endPoint y: 277, distance: 14.4
click at [688, 277] on div "Your withdrawal requires 2 more approvals to reach consensus. Once approved, we…" at bounding box center [689, 290] width 330 height 52
drag, startPoint x: 643, startPoint y: 289, endPoint x: 631, endPoint y: 290, distance: 12.2
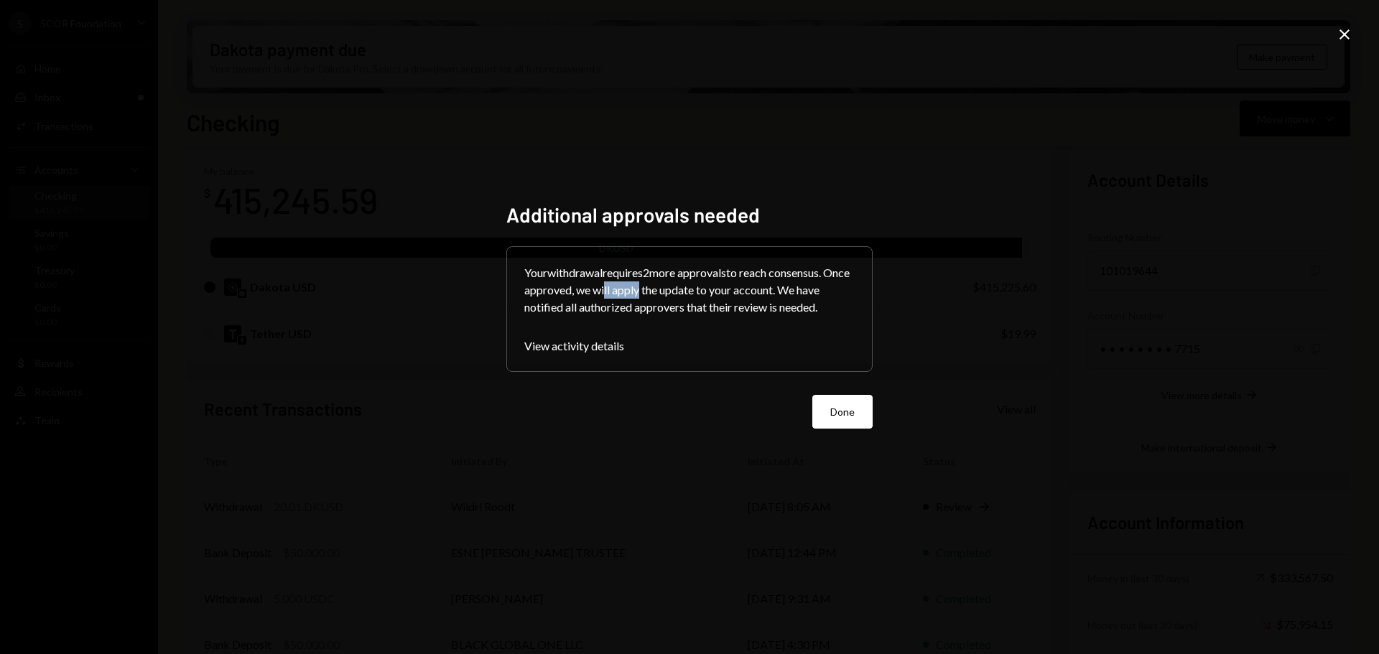
click at [631, 290] on div "Your withdrawal requires 2 more approvals to reach consensus. Once approved, we…" at bounding box center [689, 290] width 330 height 52
drag, startPoint x: 726, startPoint y: 292, endPoint x: 937, endPoint y: 370, distance: 224.9
click at [674, 293] on div "Your withdrawal requires 2 more approvals to reach consensus. Once approved, we…" at bounding box center [689, 290] width 330 height 52
click at [846, 408] on button "Done" at bounding box center [842, 412] width 60 height 34
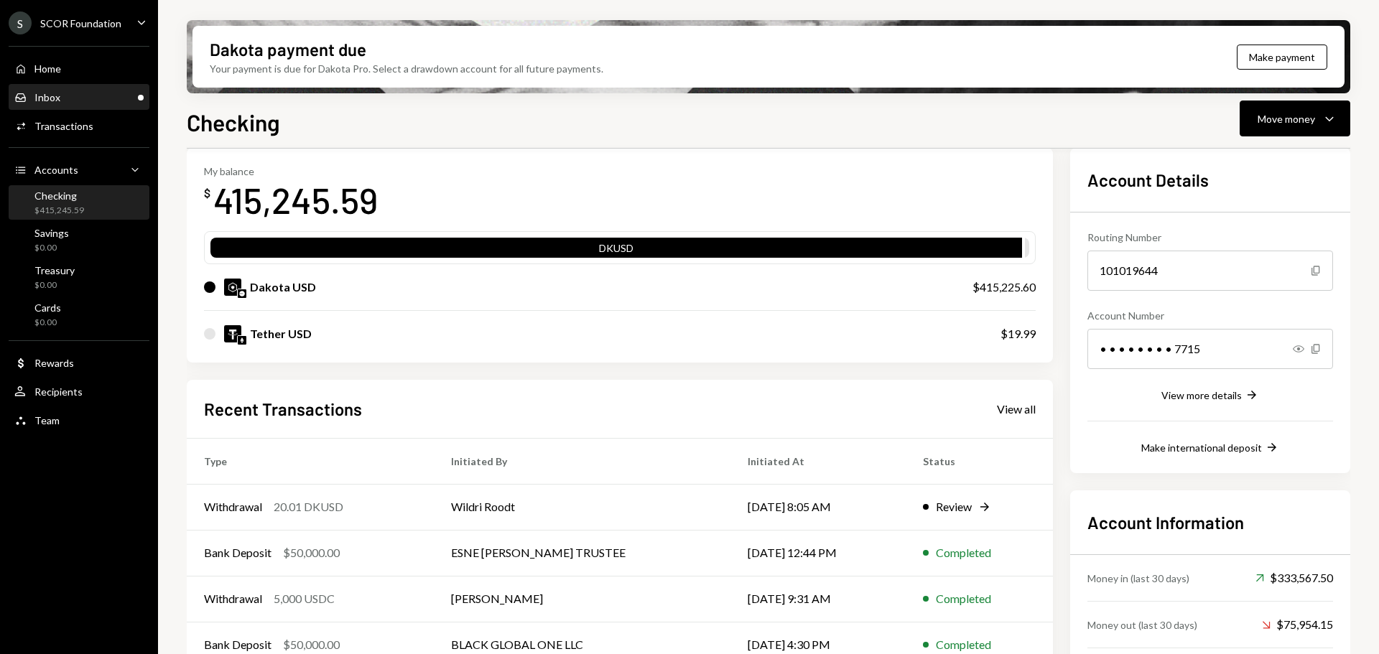
click at [73, 102] on div "Inbox Inbox" at bounding box center [78, 97] width 129 height 13
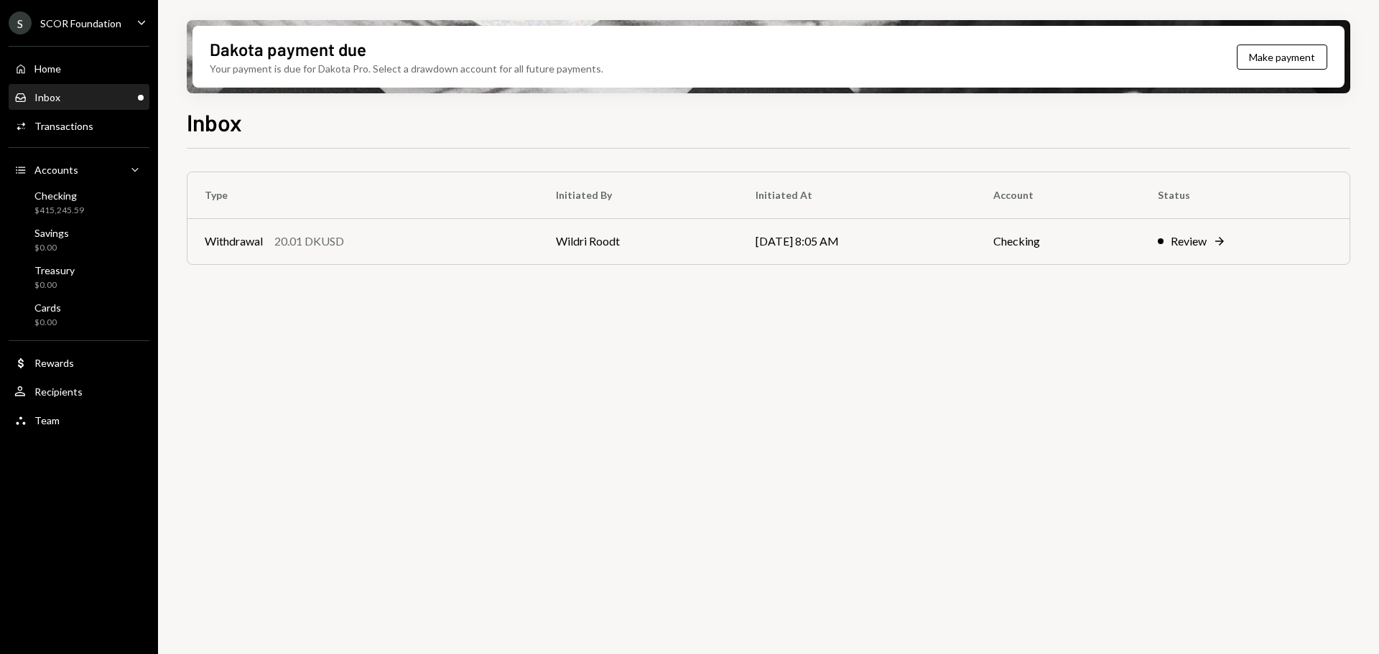
click at [140, 19] on icon "Caret Down" at bounding box center [142, 22] width 16 height 16
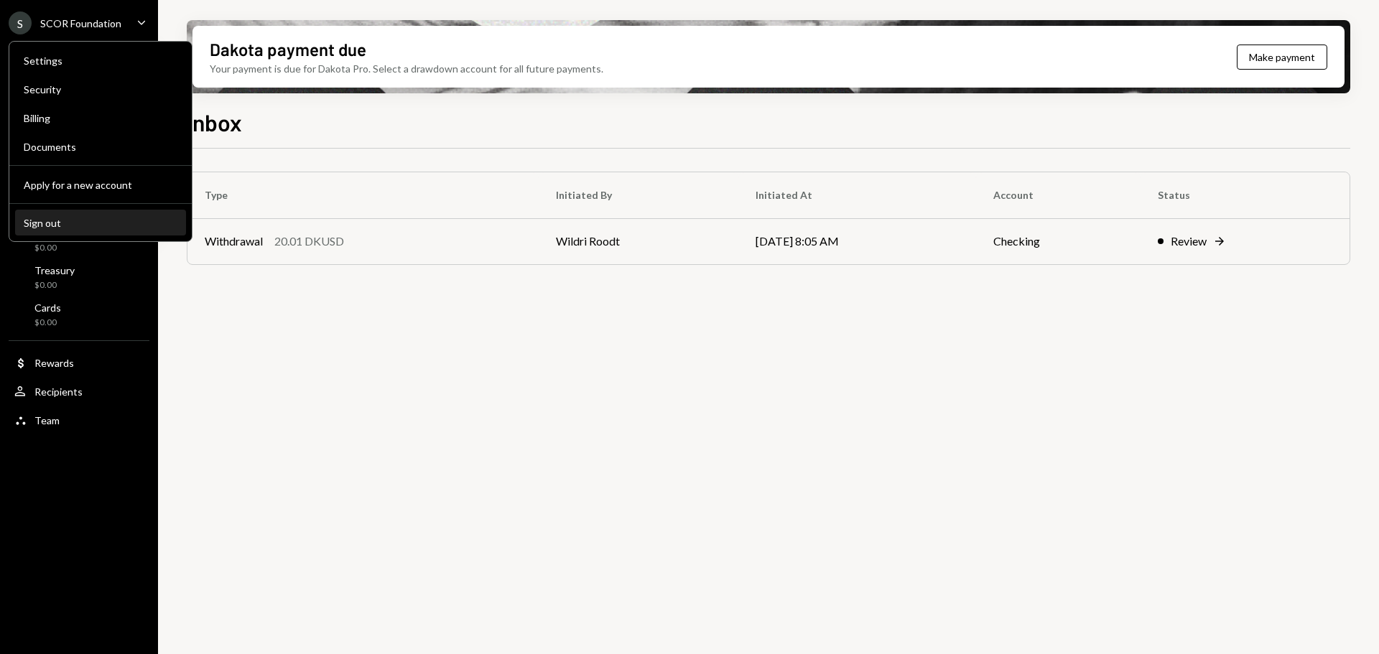
click at [56, 221] on div "Sign out" at bounding box center [101, 223] width 154 height 12
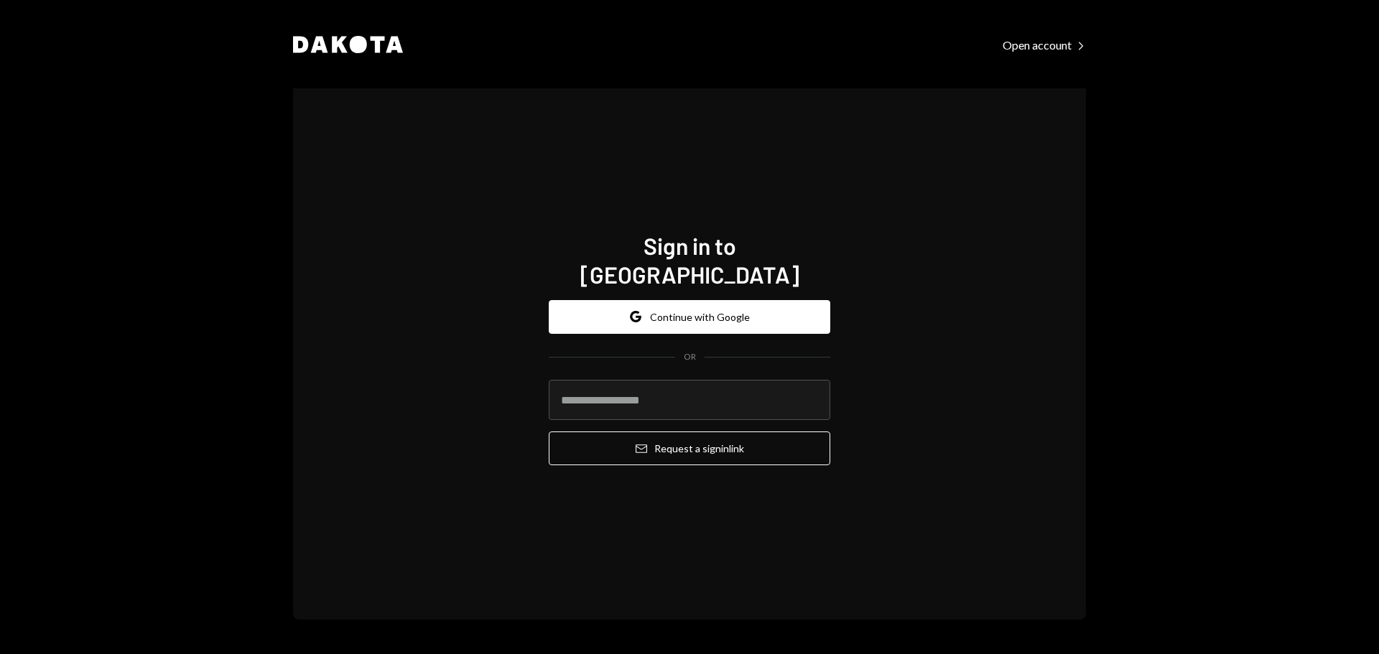
type input "**********"
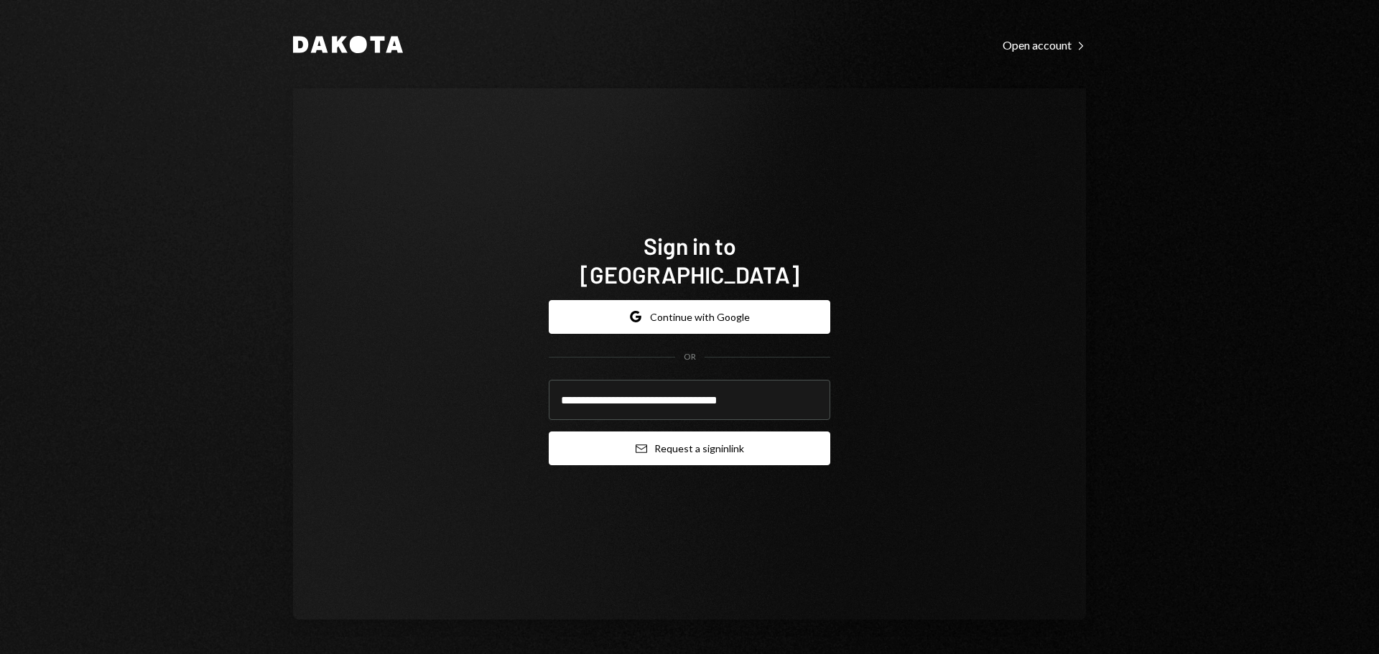
click at [689, 433] on button "Email Request a sign in link" at bounding box center [689, 449] width 281 height 34
